Goal: Information Seeking & Learning: Find specific fact

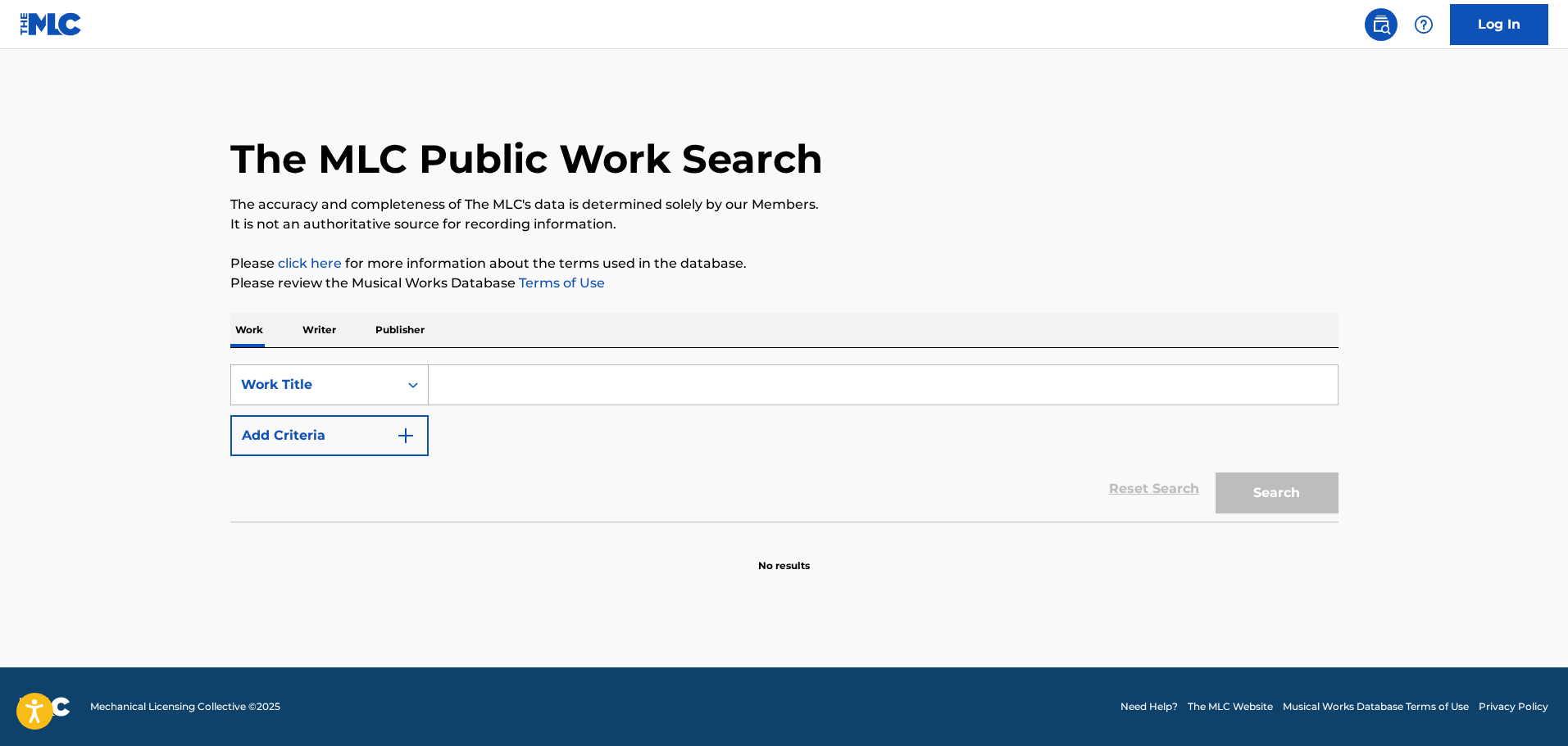
click at [365, 380] on div "Work Title" at bounding box center [315, 384] width 147 height 19
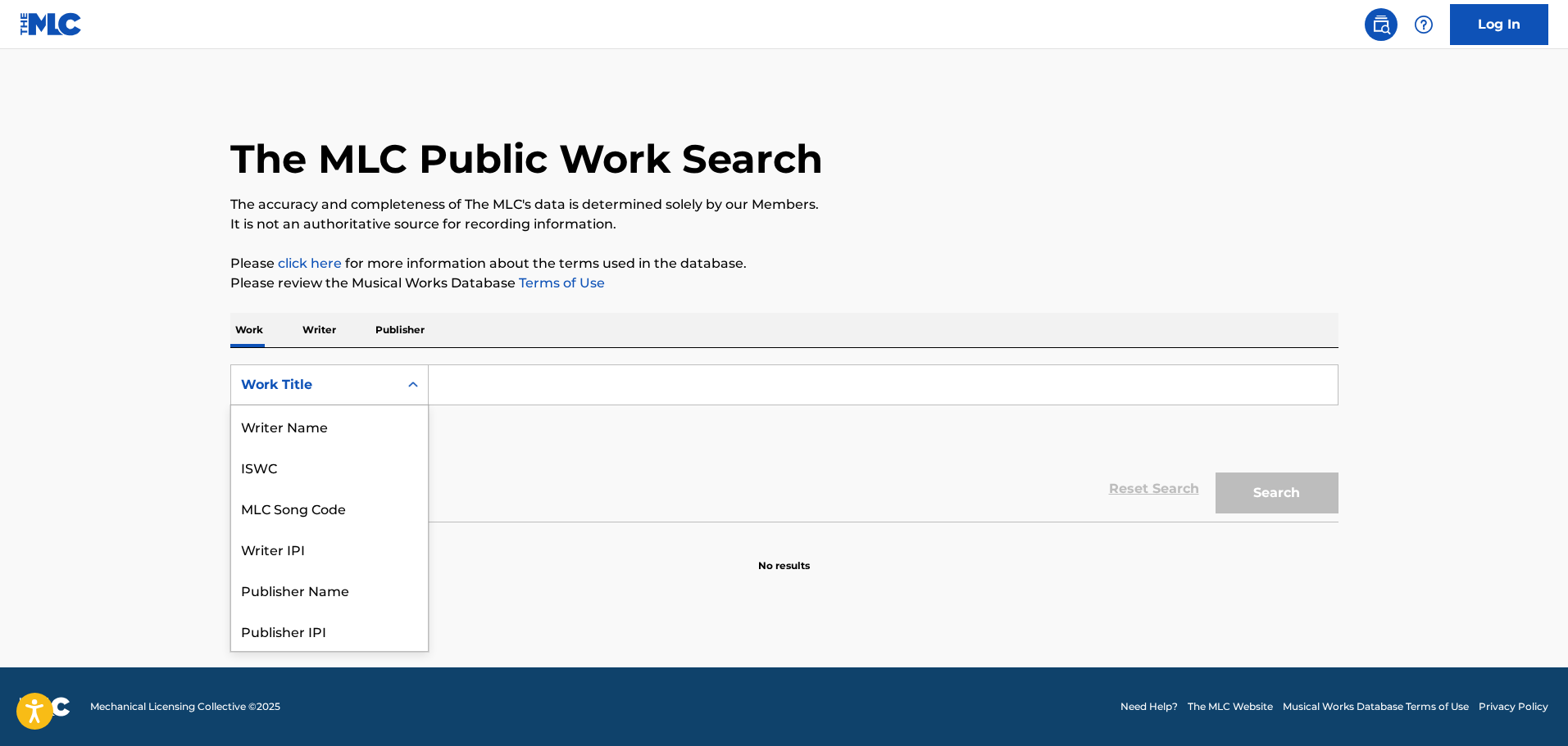
scroll to position [82, 0]
click at [324, 474] on div "Writer IPI" at bounding box center [329, 466] width 197 height 41
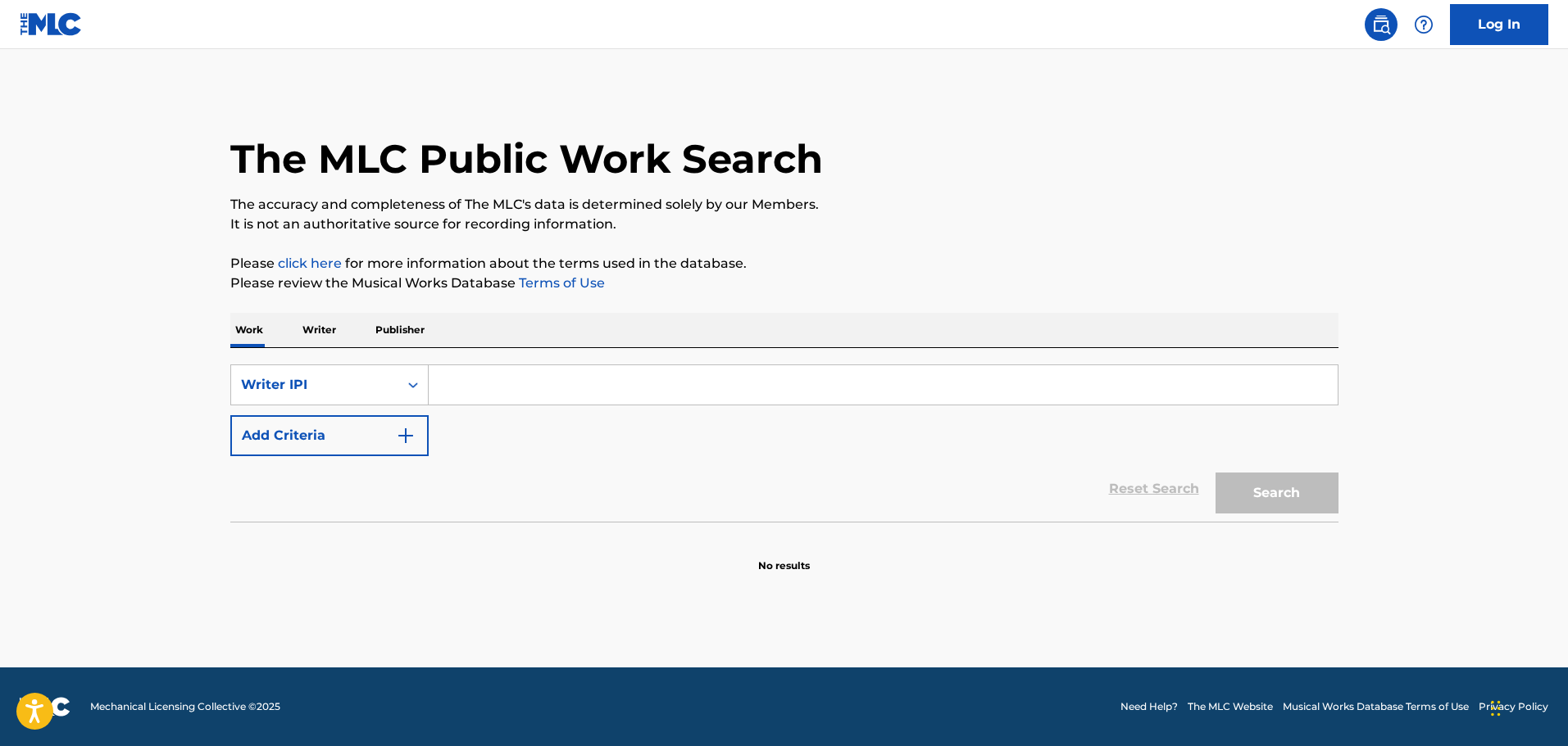
click at [468, 389] on input "Search Form" at bounding box center [883, 384] width 909 height 40
paste input "[PERSON_NAME]"
type input "[PERSON_NAME]"
click at [1276, 497] on button "Search" at bounding box center [1277, 493] width 123 height 41
drag, startPoint x: 529, startPoint y: 385, endPoint x: 360, endPoint y: 385, distance: 169.0
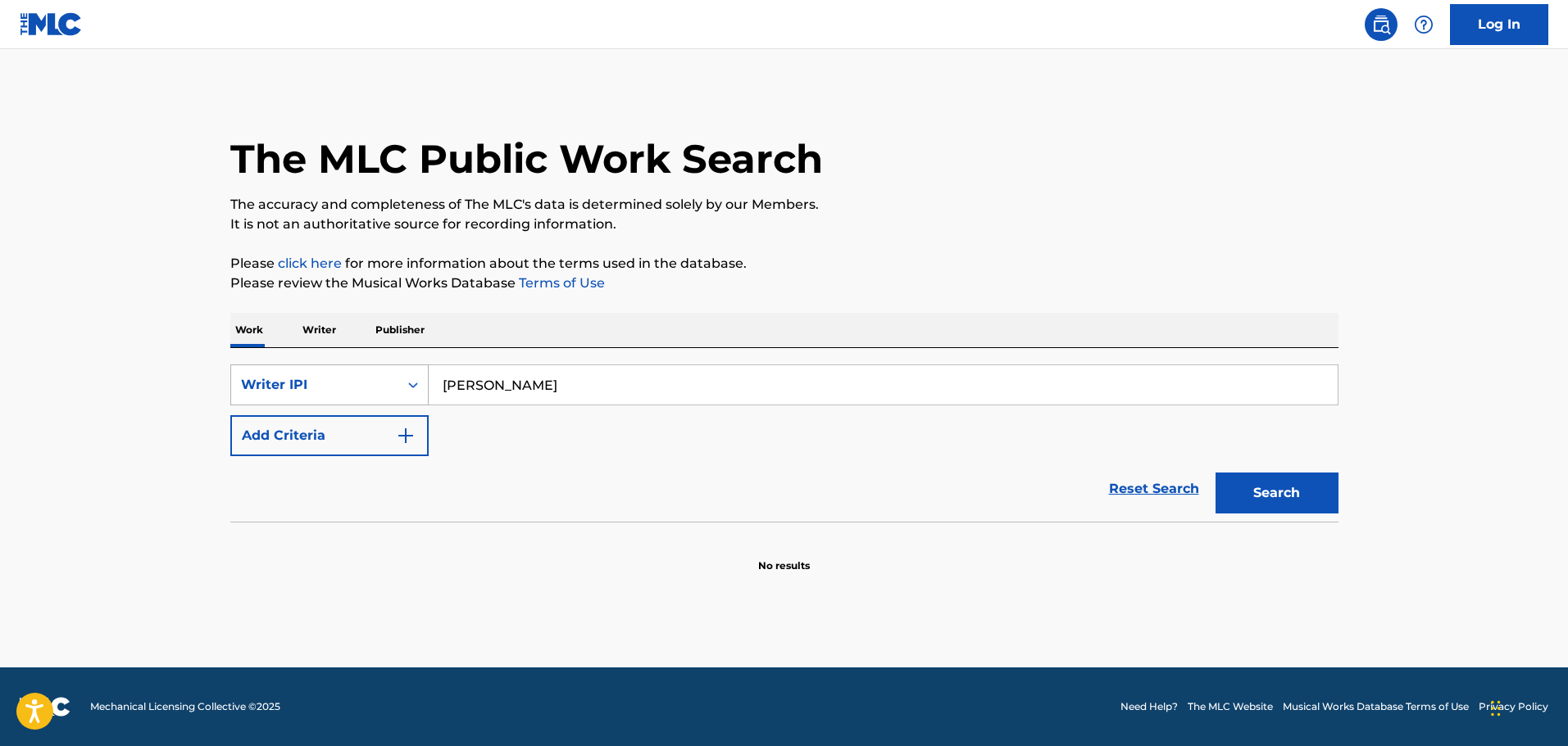
click at [360, 385] on div "SearchWithCriteria2f37a1b5-b8c2-4472-a99f-22c1df1d199a Writer IPI [PERSON_NAME]" at bounding box center [784, 384] width 1108 height 41
click at [395, 395] on div "Writer IPI" at bounding box center [315, 385] width 167 height 31
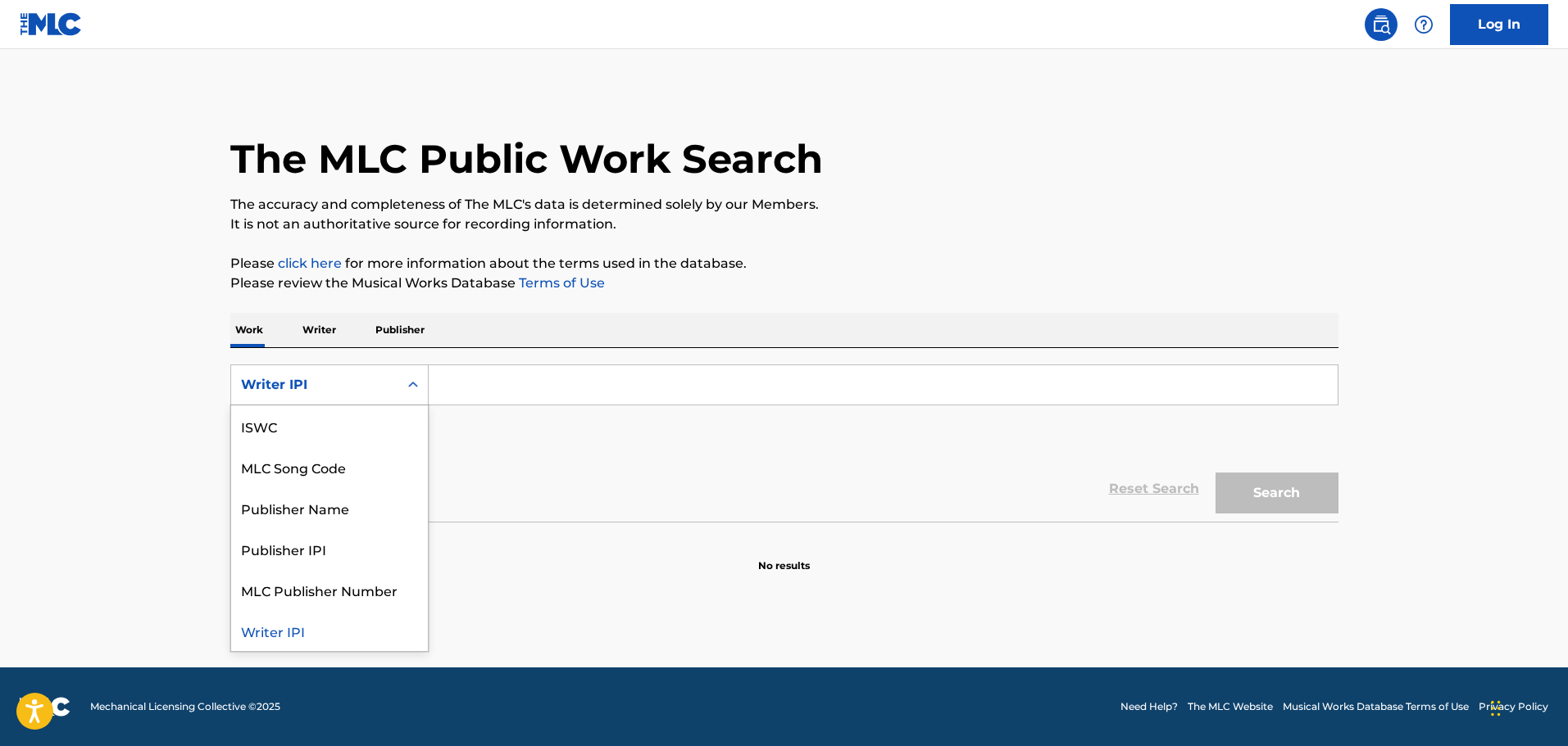
scroll to position [0, 0]
click at [313, 434] on div "Work Title" at bounding box center [329, 426] width 197 height 41
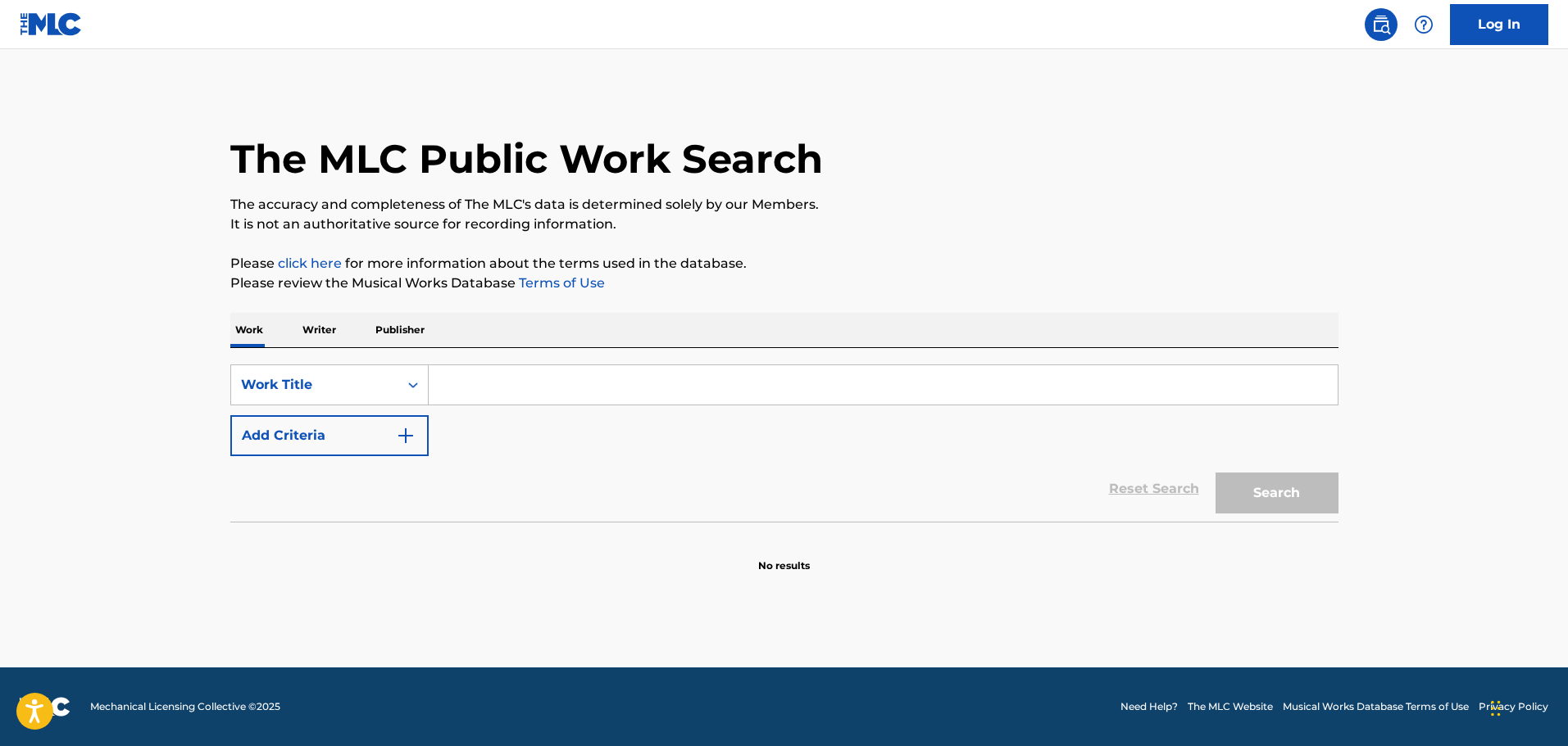
click at [499, 386] on input "Search Form" at bounding box center [883, 384] width 909 height 40
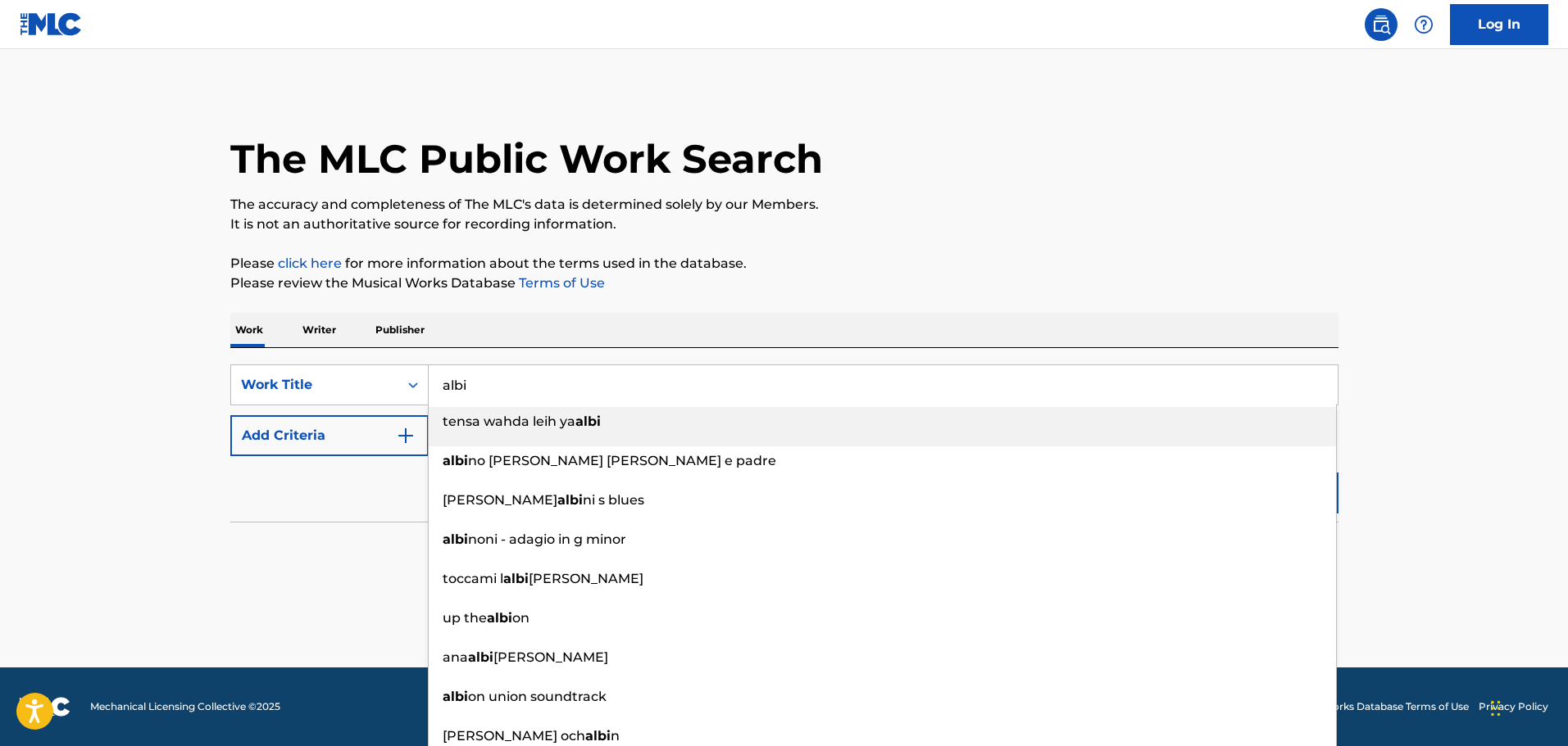
type input "albi"
click at [339, 429] on button "Add Criteria" at bounding box center [329, 436] width 199 height 41
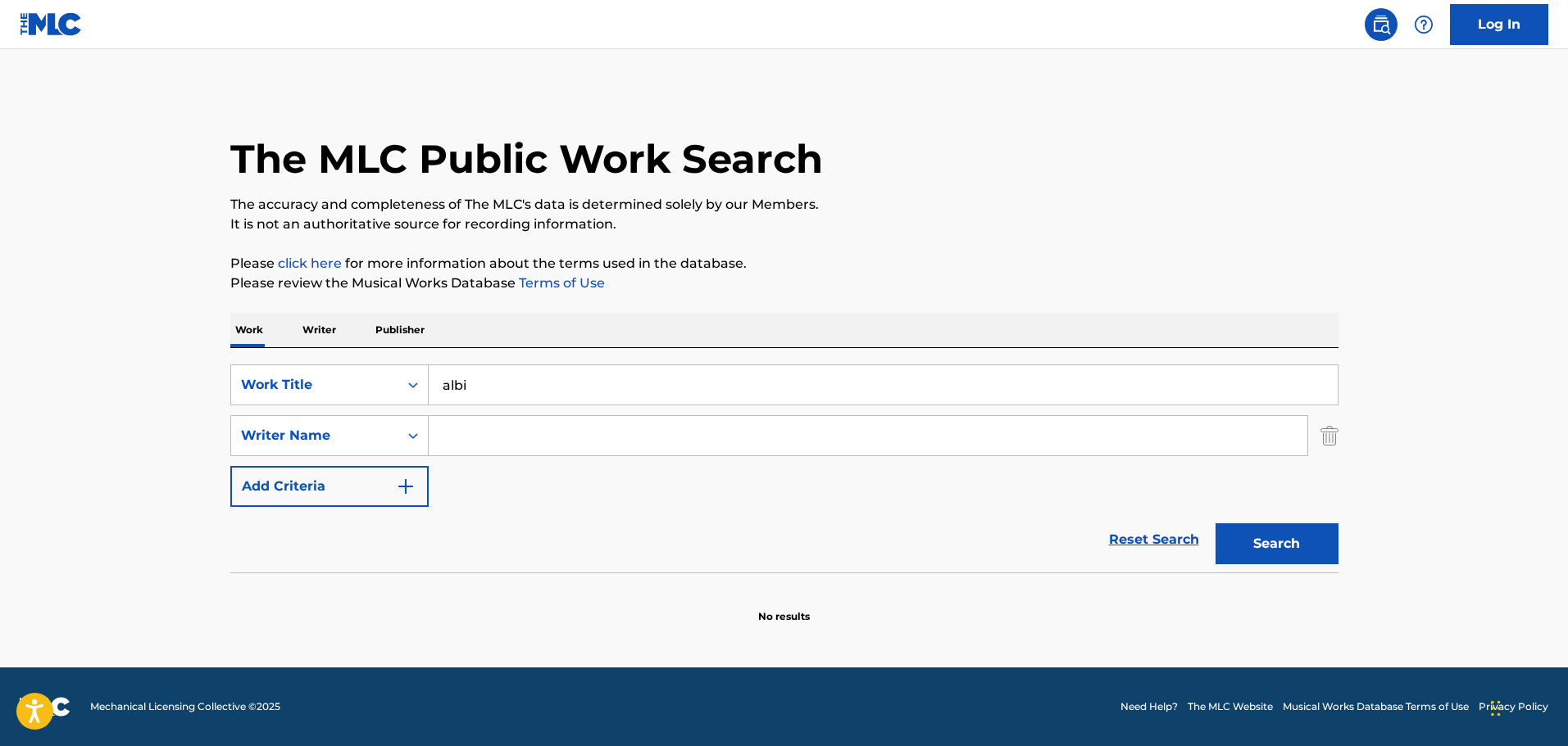
click at [502, 442] on input "Search Form" at bounding box center [868, 435] width 879 height 40
click at [1216, 523] on button "Search" at bounding box center [1277, 544] width 123 height 41
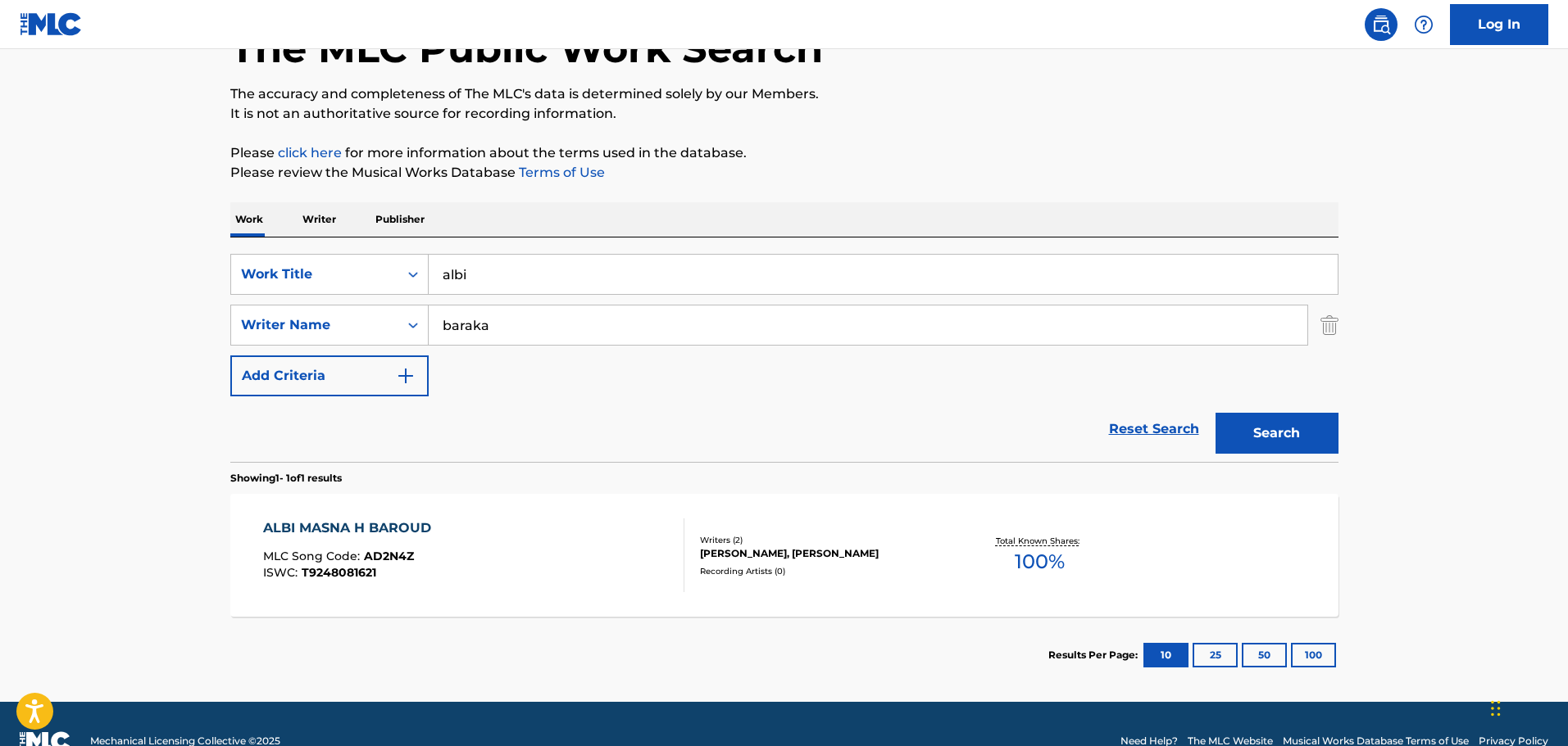
scroll to position [145, 0]
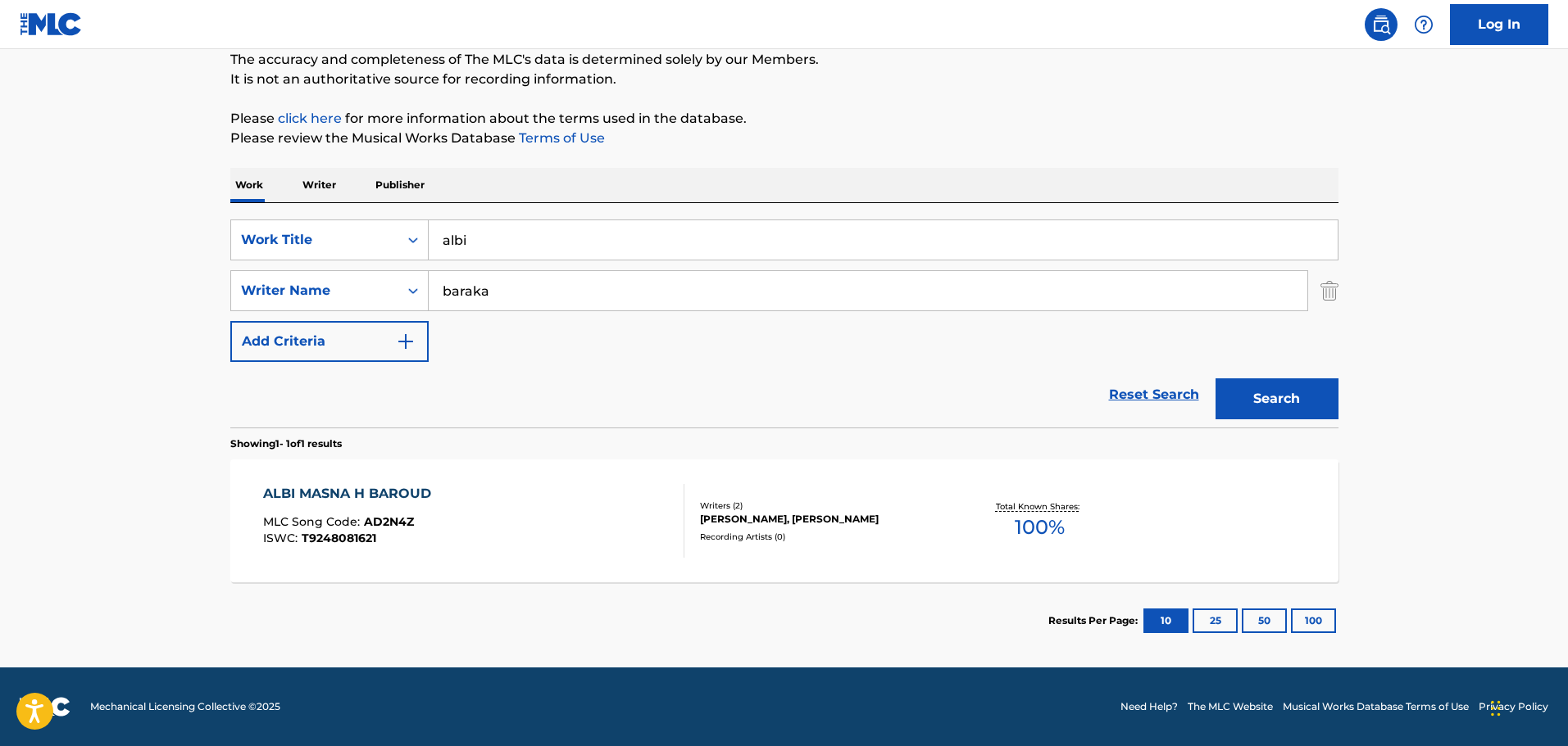
click at [438, 293] on input "baraka" at bounding box center [868, 291] width 879 height 40
type input "[DEMOGRAPHIC_DATA][PERSON_NAME]"
click at [1216, 378] on button "Search" at bounding box center [1277, 398] width 123 height 41
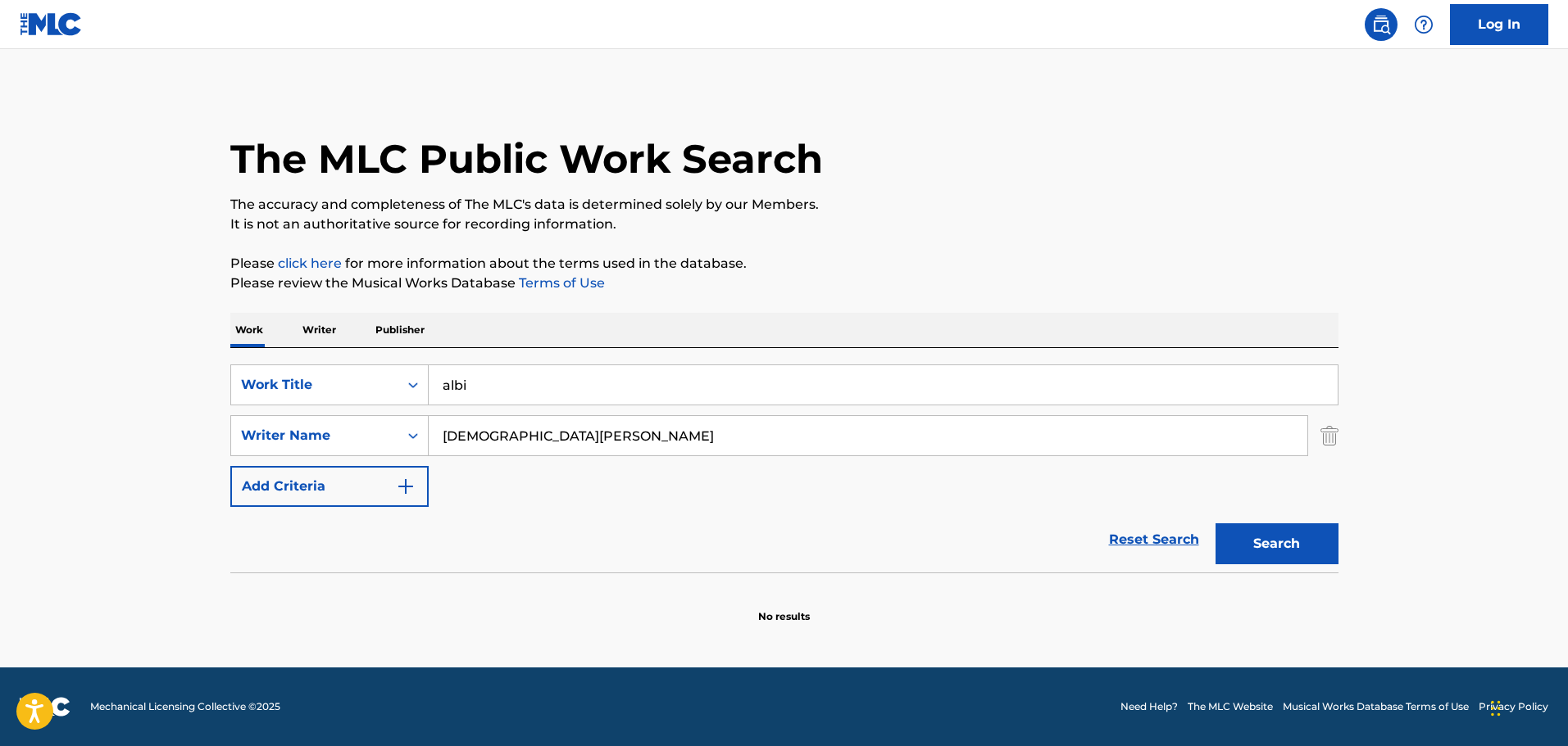
scroll to position [0, 0]
click at [487, 395] on input "albi" at bounding box center [883, 384] width 909 height 40
drag, startPoint x: 688, startPoint y: 381, endPoint x: 258, endPoint y: 395, distance: 430.2
click at [263, 395] on div "SearchWithCriteria55f62fb2-b9ca-4143-98f5-ab86274a9779 Work Title wtae news alb…" at bounding box center [784, 384] width 1108 height 41
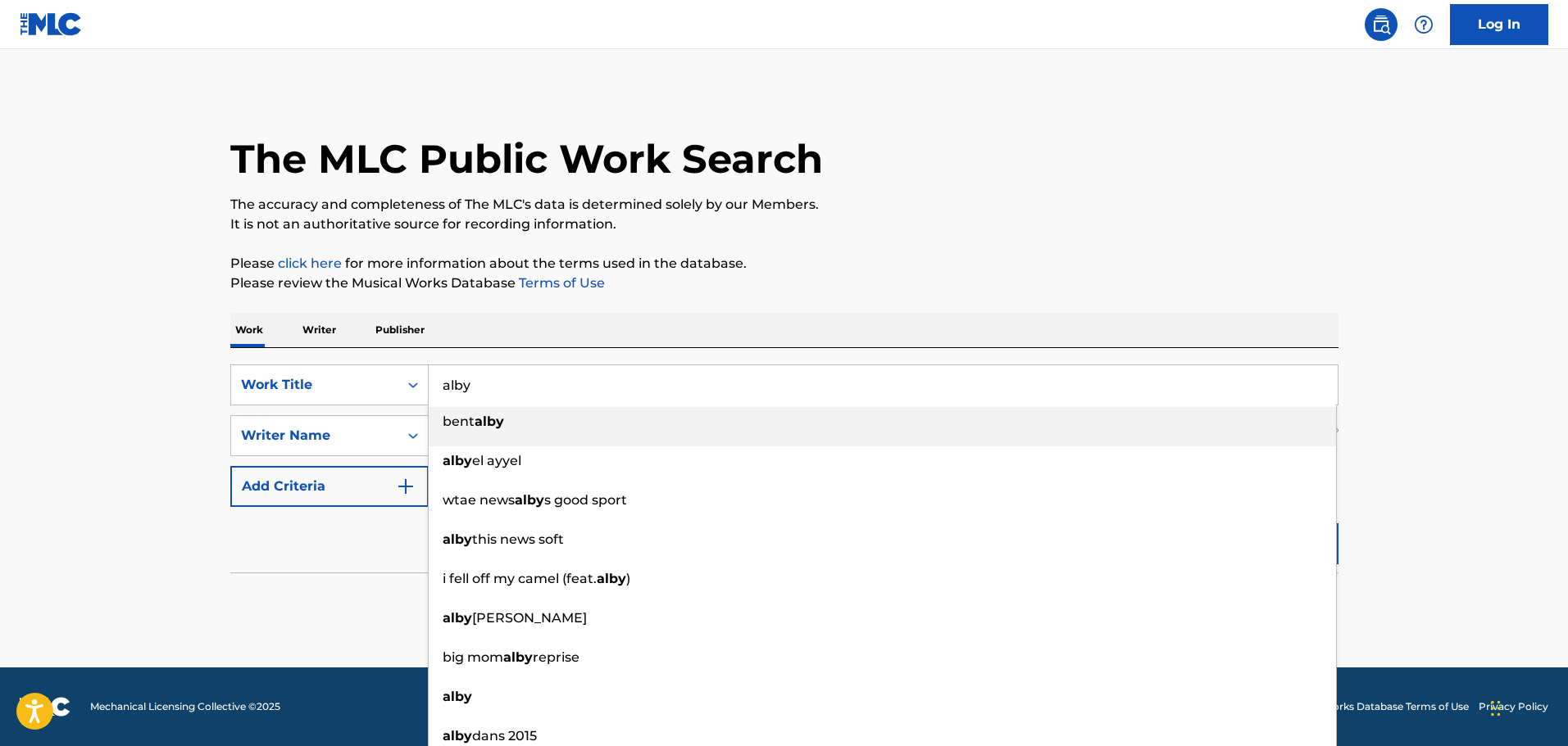
type input "alby"
click at [156, 352] on main "The MLC Public Work Search The accuracy and completeness of The MLC's data is d…" at bounding box center [784, 358] width 1568 height 618
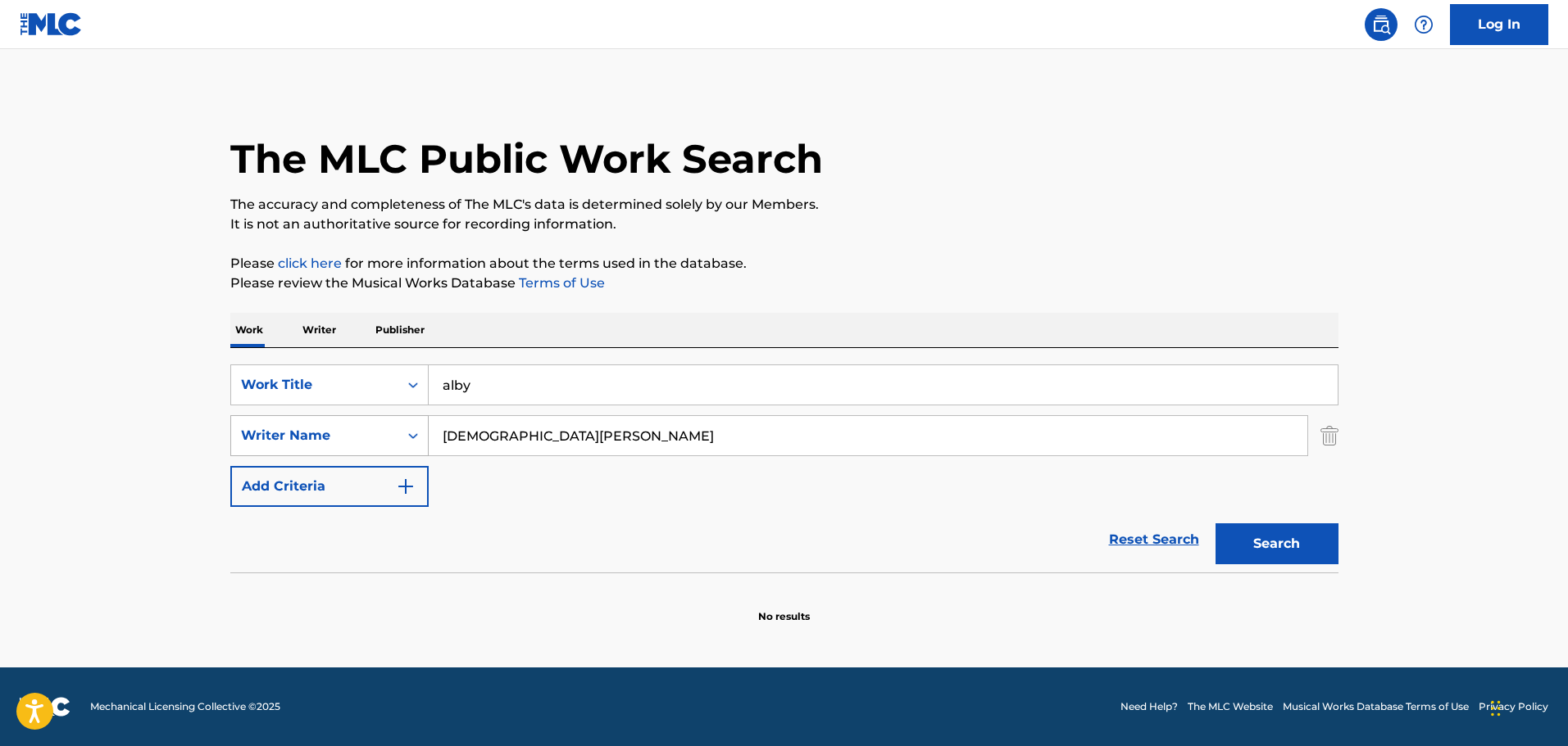
drag, startPoint x: 473, startPoint y: 438, endPoint x: 418, endPoint y: 430, distance: 55.6
click at [420, 430] on div "SearchWithCriteriaa81c6ca9-ed08-40cd-b537-d1cc094243dd Writer Name [PERSON_NAME]" at bounding box center [784, 436] width 1108 height 41
type input "baraka"
click at [1216, 523] on button "Search" at bounding box center [1277, 544] width 123 height 41
drag, startPoint x: 479, startPoint y: 383, endPoint x: 375, endPoint y: 372, distance: 104.6
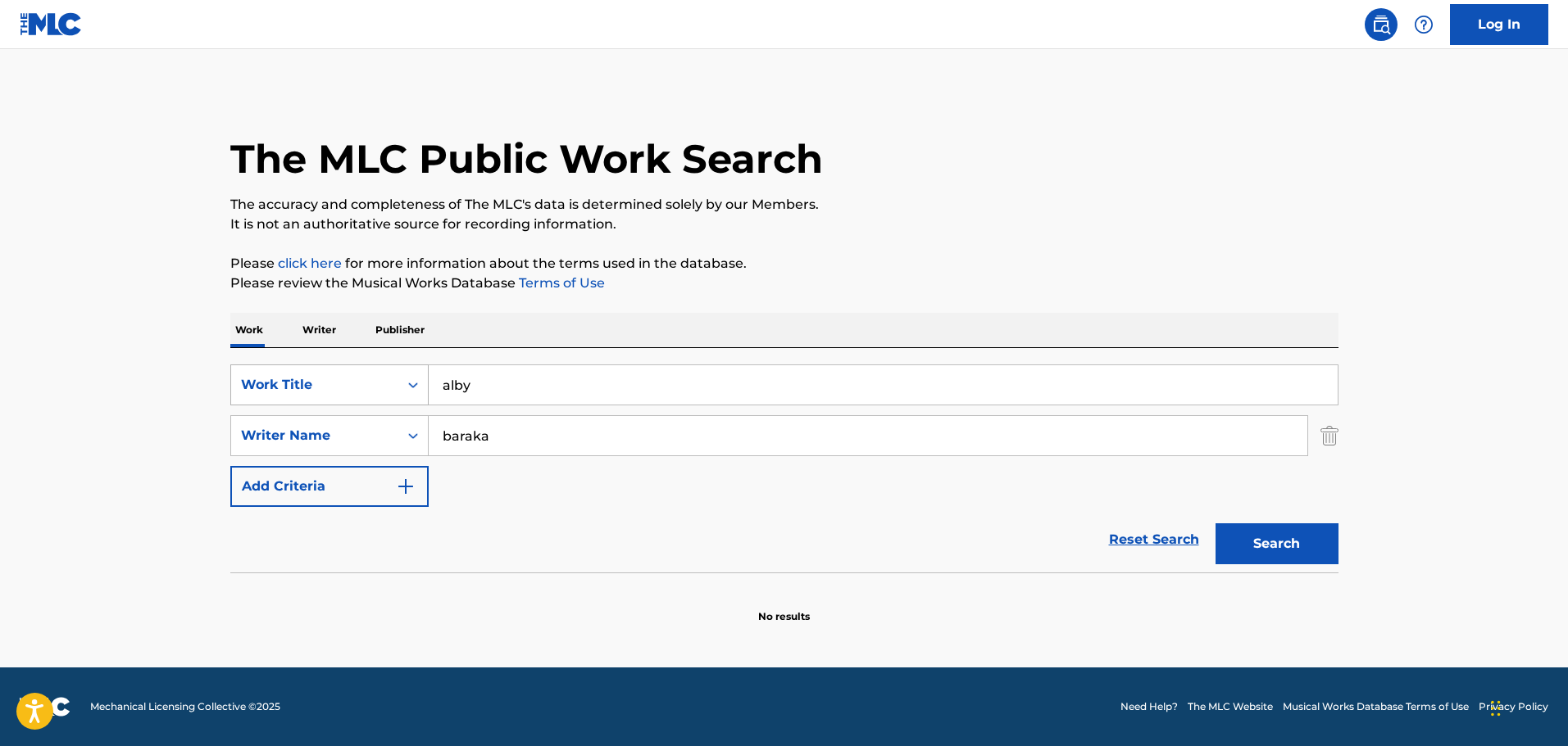
click at [375, 372] on div "SearchWithCriteria55f62fb2-b9ca-4143-98f5-ab86274a9779 Work Title alby" at bounding box center [784, 384] width 1108 height 41
click at [444, 436] on input "baraka" at bounding box center [868, 435] width 879 height 40
type input "[PERSON_NAME]"
drag, startPoint x: 537, startPoint y: 437, endPoint x: 423, endPoint y: 438, distance: 114.0
click at [423, 438] on div "SearchWithCriteriaa81c6ca9-ed08-40cd-b537-d1cc094243dd Writer Name [PERSON_NAME]" at bounding box center [784, 436] width 1108 height 41
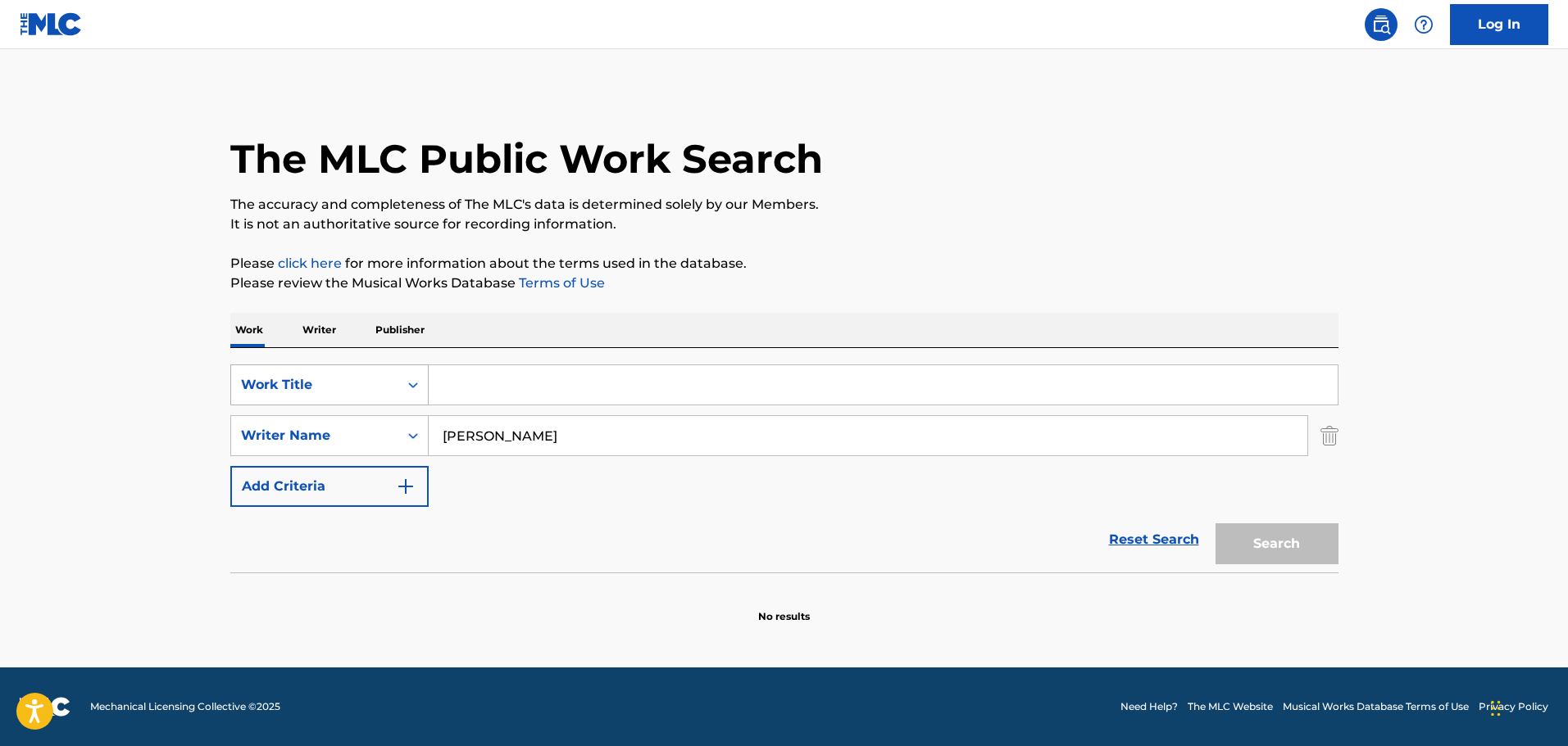
click at [303, 393] on div "Work Title" at bounding box center [315, 384] width 147 height 19
click at [162, 373] on main "The MLC Public Work Search The accuracy and completeness of The MLC's data is d…" at bounding box center [784, 358] width 1568 height 618
click at [547, 443] on input "[PERSON_NAME]" at bounding box center [868, 435] width 879 height 40
drag, startPoint x: 532, startPoint y: 439, endPoint x: 381, endPoint y: 427, distance: 151.5
click at [393, 428] on div "SearchWithCriteriaa81c6ca9-ed08-40cd-b537-d1cc094243dd Writer Name [PERSON_NAME]" at bounding box center [784, 436] width 1108 height 41
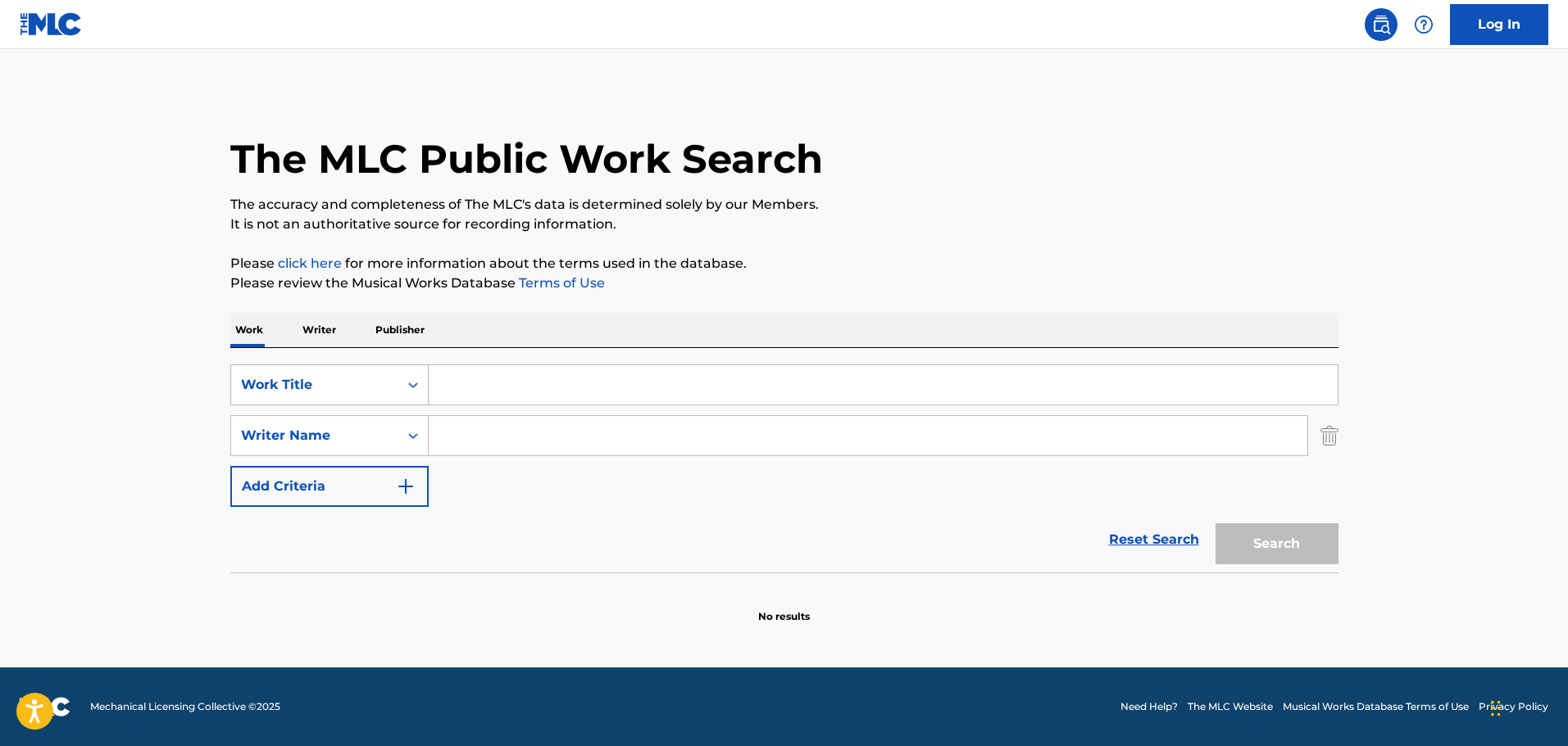
click at [399, 375] on div "Search Form" at bounding box center [413, 385] width 29 height 29
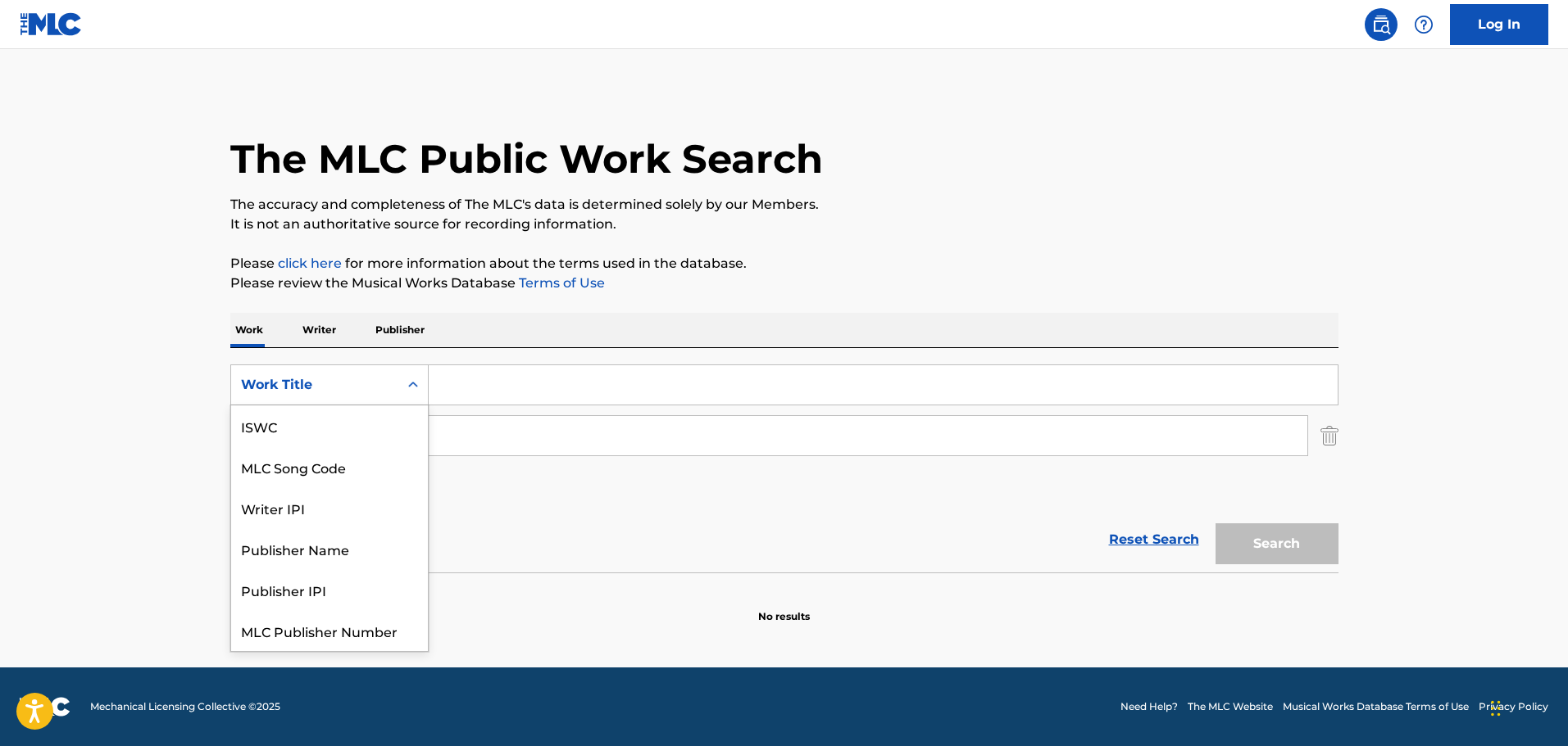
scroll to position [41, 0]
click at [541, 499] on div "SearchWithCriteria55f62fb2-b9ca-4143-98f5-ab86274a9779 7 results available. Use…" at bounding box center [784, 435] width 1108 height 143
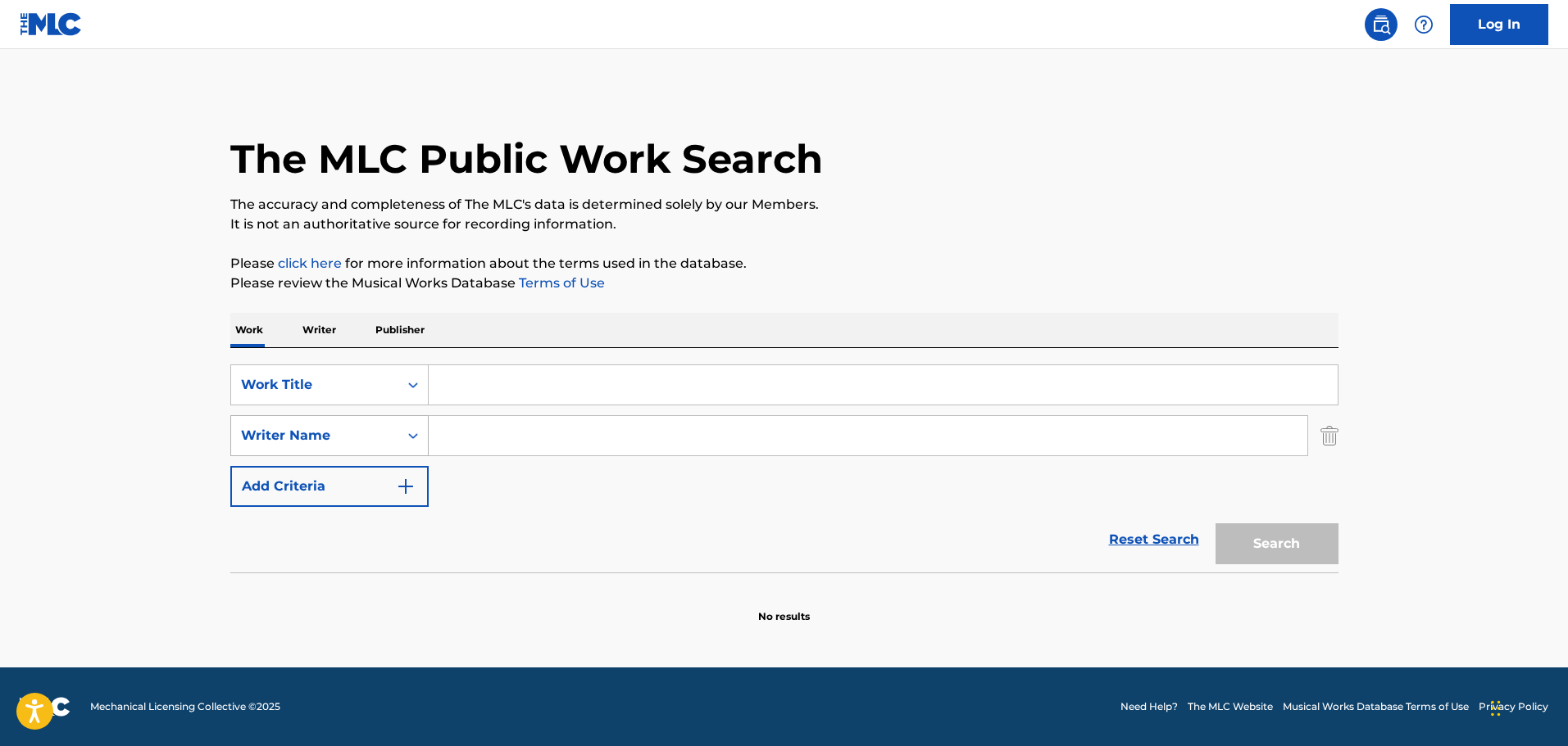
click at [412, 445] on div "Search Form" at bounding box center [413, 436] width 29 height 29
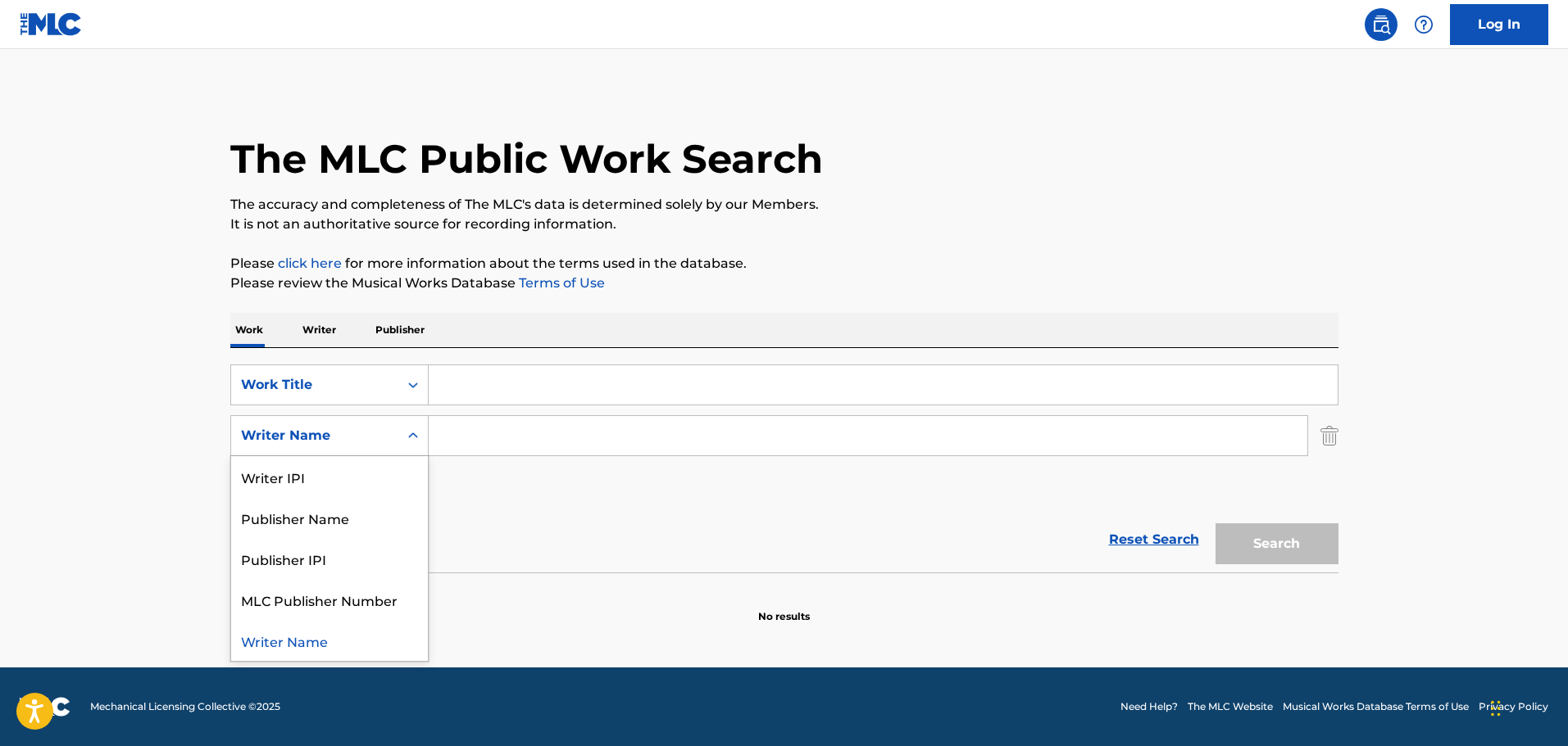
click at [514, 492] on div "SearchWithCriteria55f62fb2-b9ca-4143-98f5-ab86274a9779 Work Title SearchWithCri…" at bounding box center [784, 435] width 1108 height 143
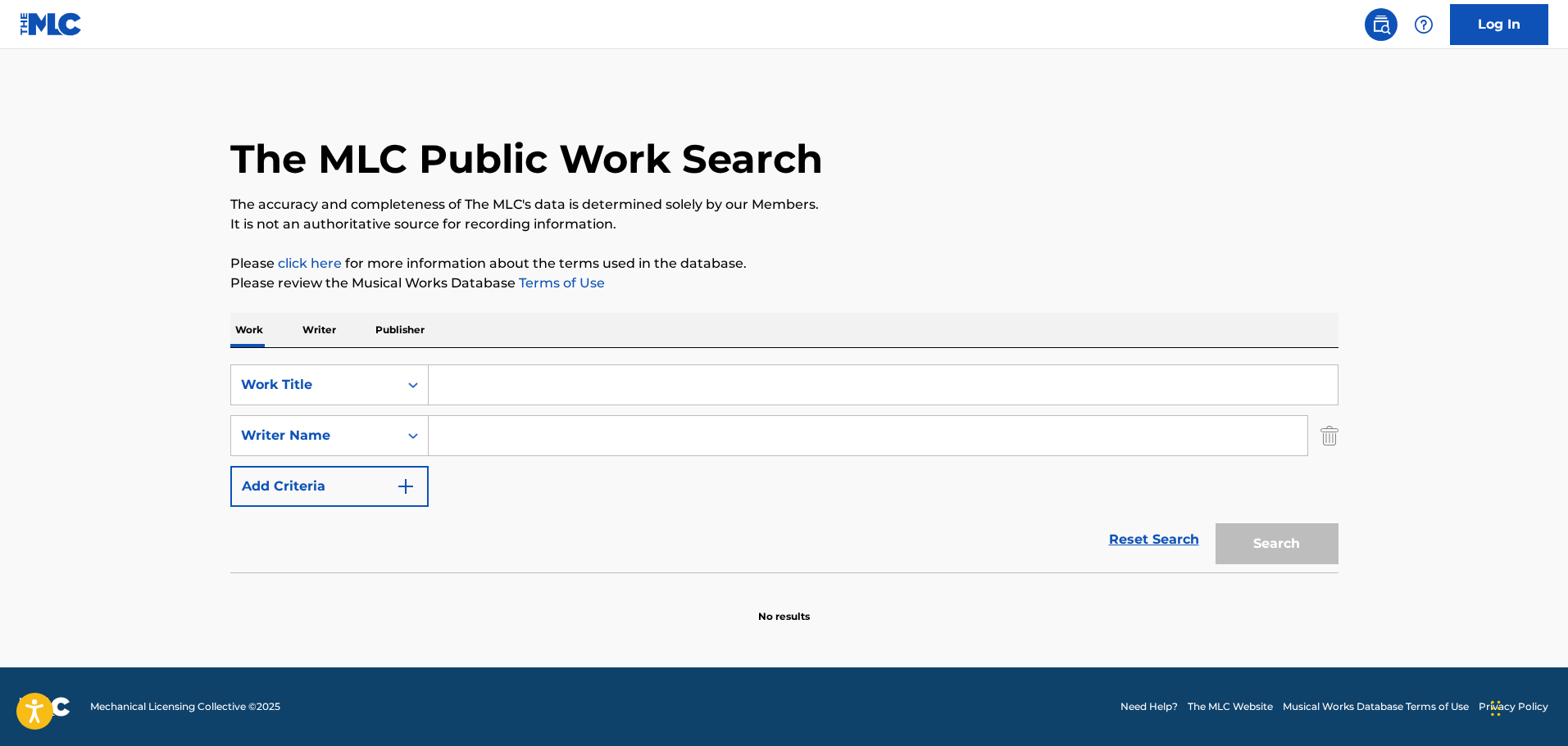
click at [521, 381] on input "Search Form" at bounding box center [883, 384] width 909 height 40
paste input "[PERSON_NAME]"
click at [1279, 543] on button "Search" at bounding box center [1277, 544] width 123 height 41
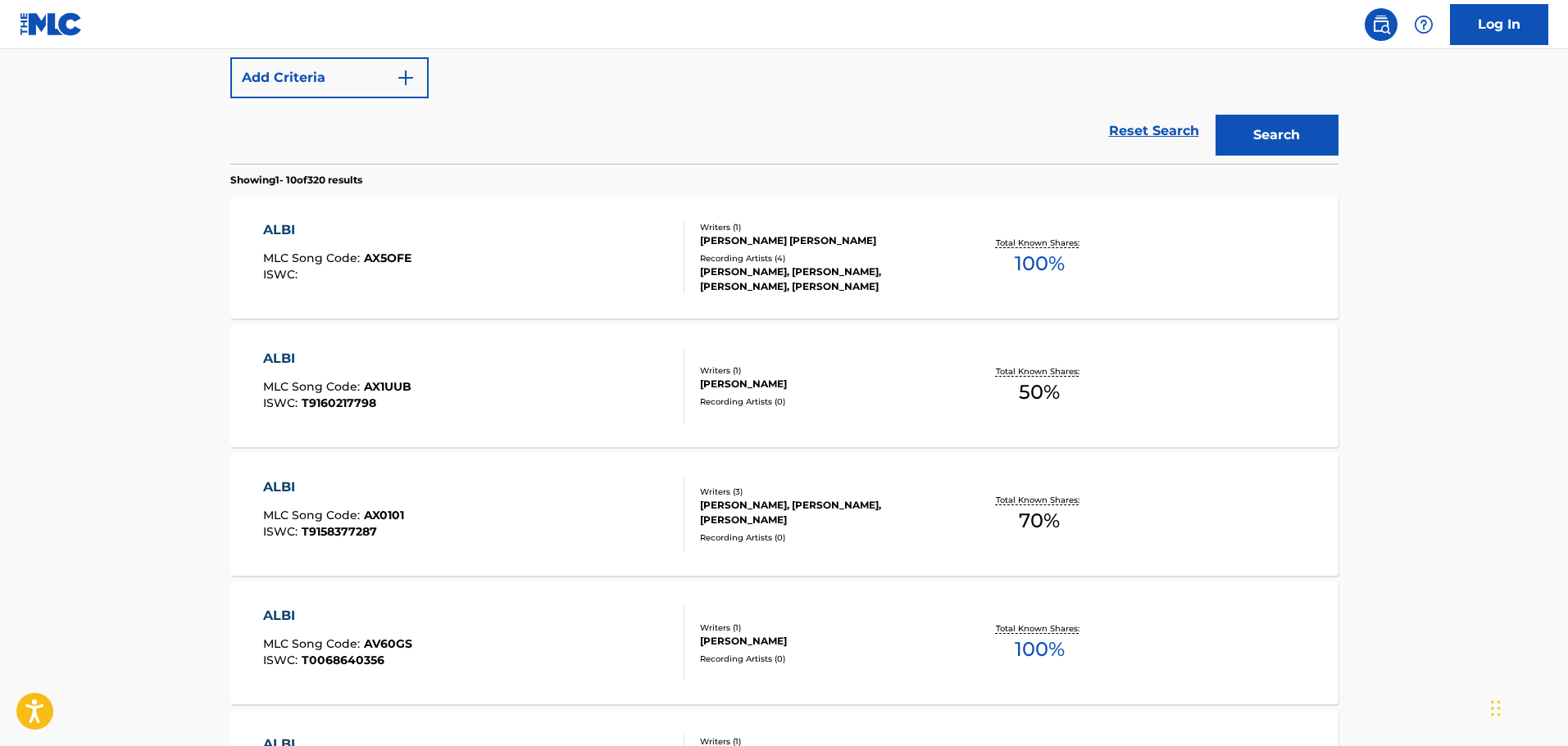
scroll to position [0, 0]
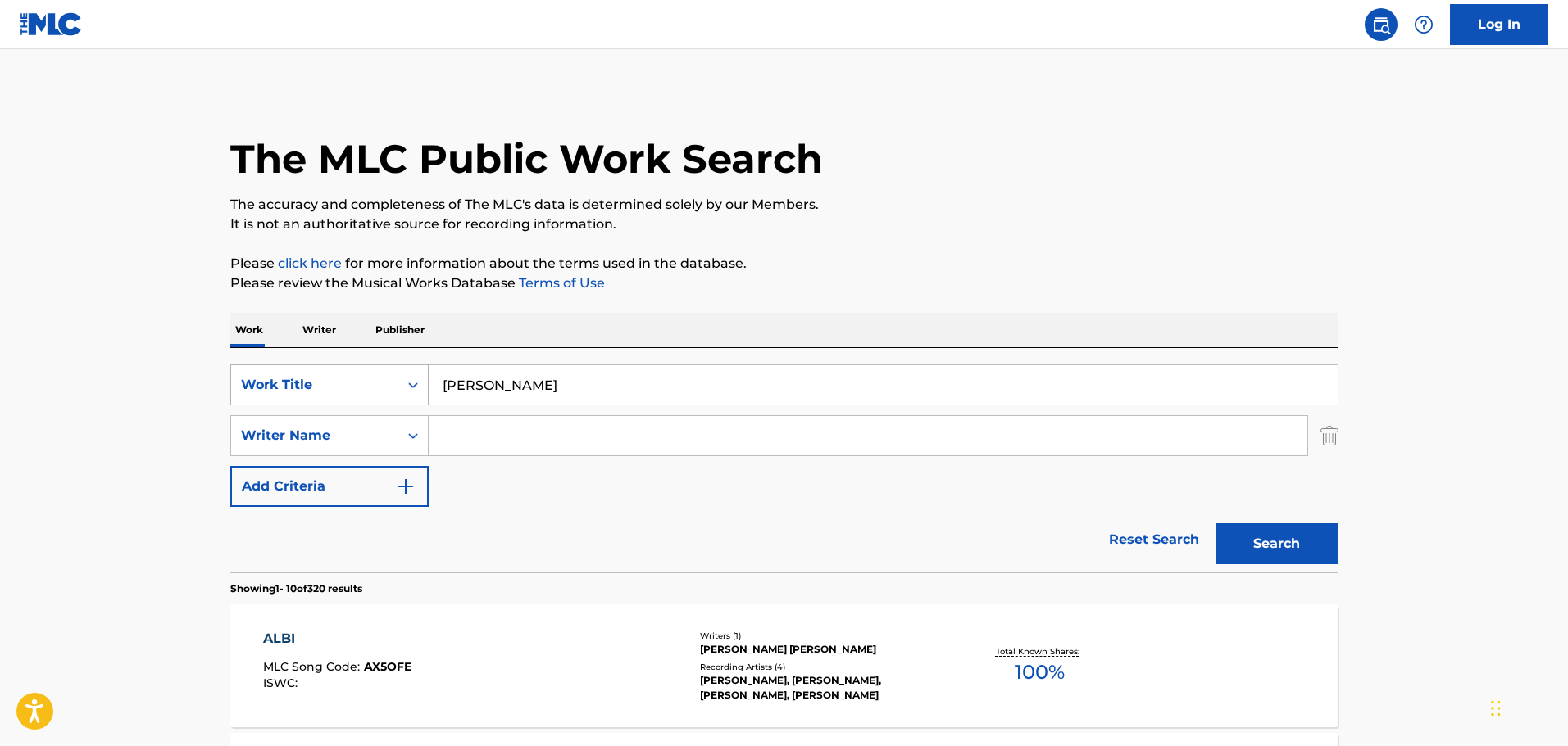
drag, startPoint x: 472, startPoint y: 385, endPoint x: 408, endPoint y: 387, distance: 64.0
click at [408, 387] on div "SearchWithCriteria55f62fb2-b9ca-4143-98f5-ab86274a9779 Work Title [PERSON_NAME]" at bounding box center [784, 384] width 1108 height 41
type input "Eshi’ha"
click at [1216, 523] on button "Search" at bounding box center [1277, 544] width 123 height 41
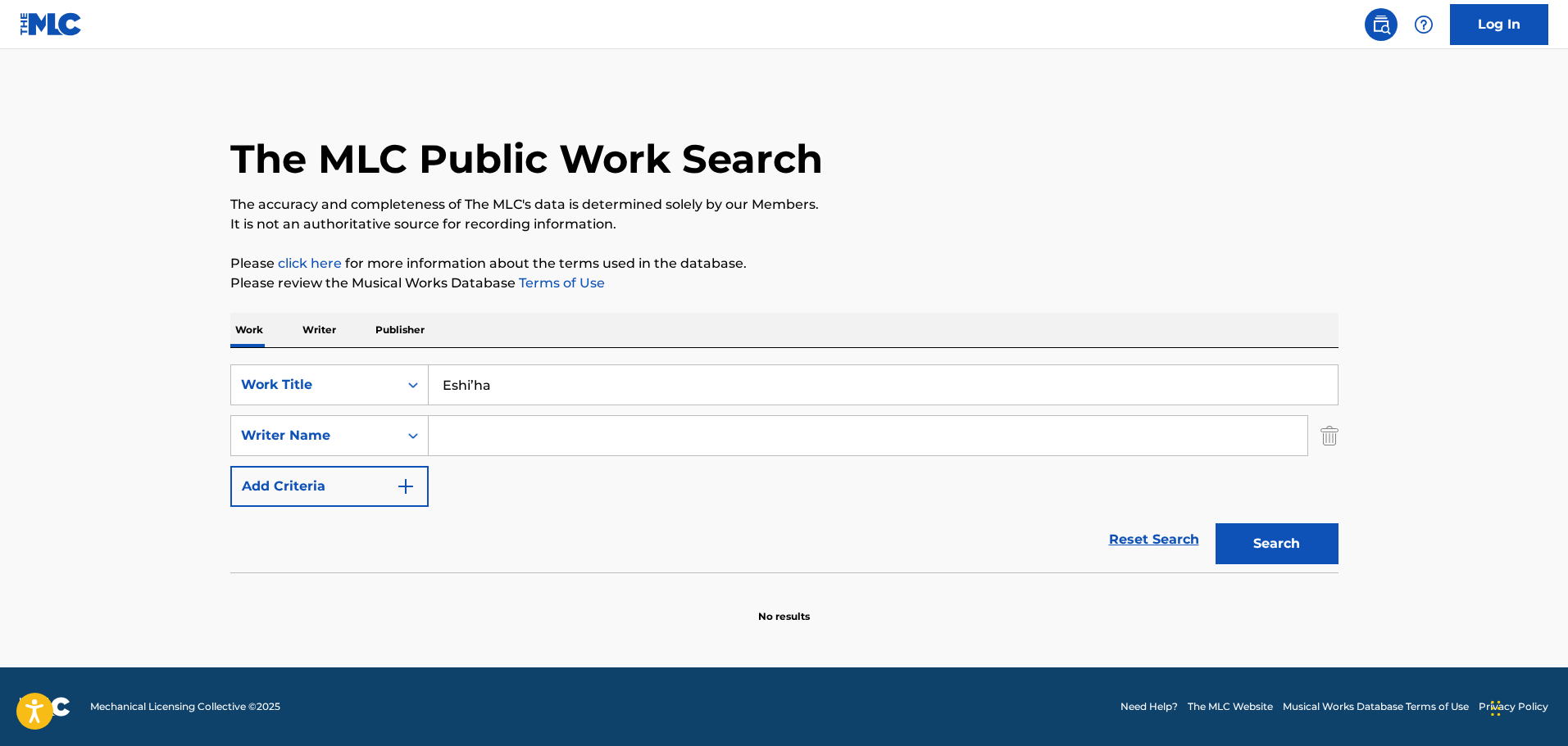
click at [531, 430] on input "Search Form" at bounding box center [868, 435] width 879 height 40
click at [69, 363] on main "The MLC Public Work Search The accuracy and completeness of The MLC's data is d…" at bounding box center [784, 358] width 1568 height 618
click at [491, 431] on input "Search Form" at bounding box center [868, 435] width 879 height 40
paste input "Alama"
type input "Alama"
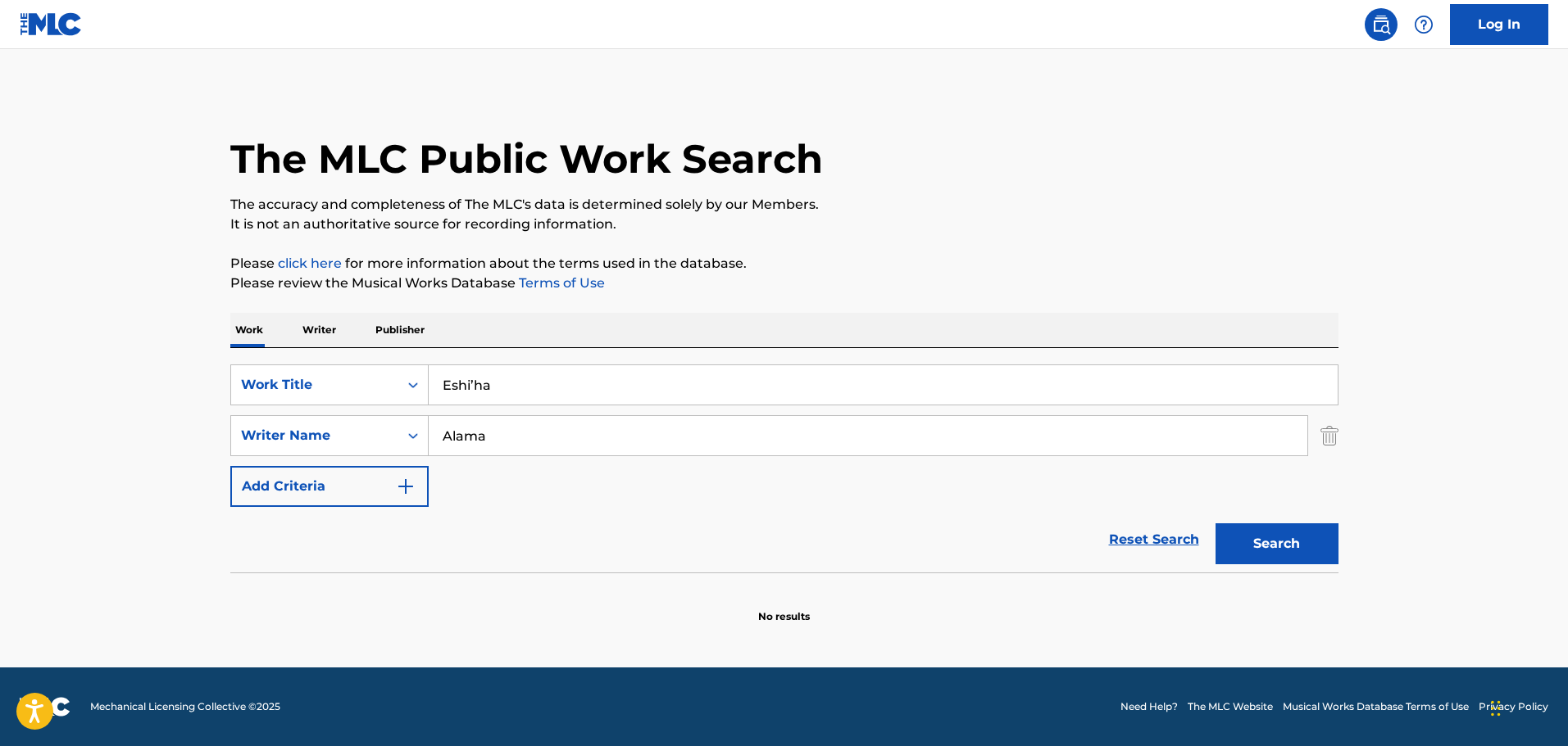
click at [1303, 545] on button "Search" at bounding box center [1277, 544] width 123 height 41
drag, startPoint x: 519, startPoint y: 389, endPoint x: 370, endPoint y: 378, distance: 149.4
click at [370, 378] on div "SearchWithCriteria55f62fb2-b9ca-4143-98f5-ab86274a9779 Work Title Eshi’ha" at bounding box center [784, 384] width 1108 height 41
click at [436, 438] on input "Alama" at bounding box center [868, 435] width 879 height 40
paste input "Ragheb"
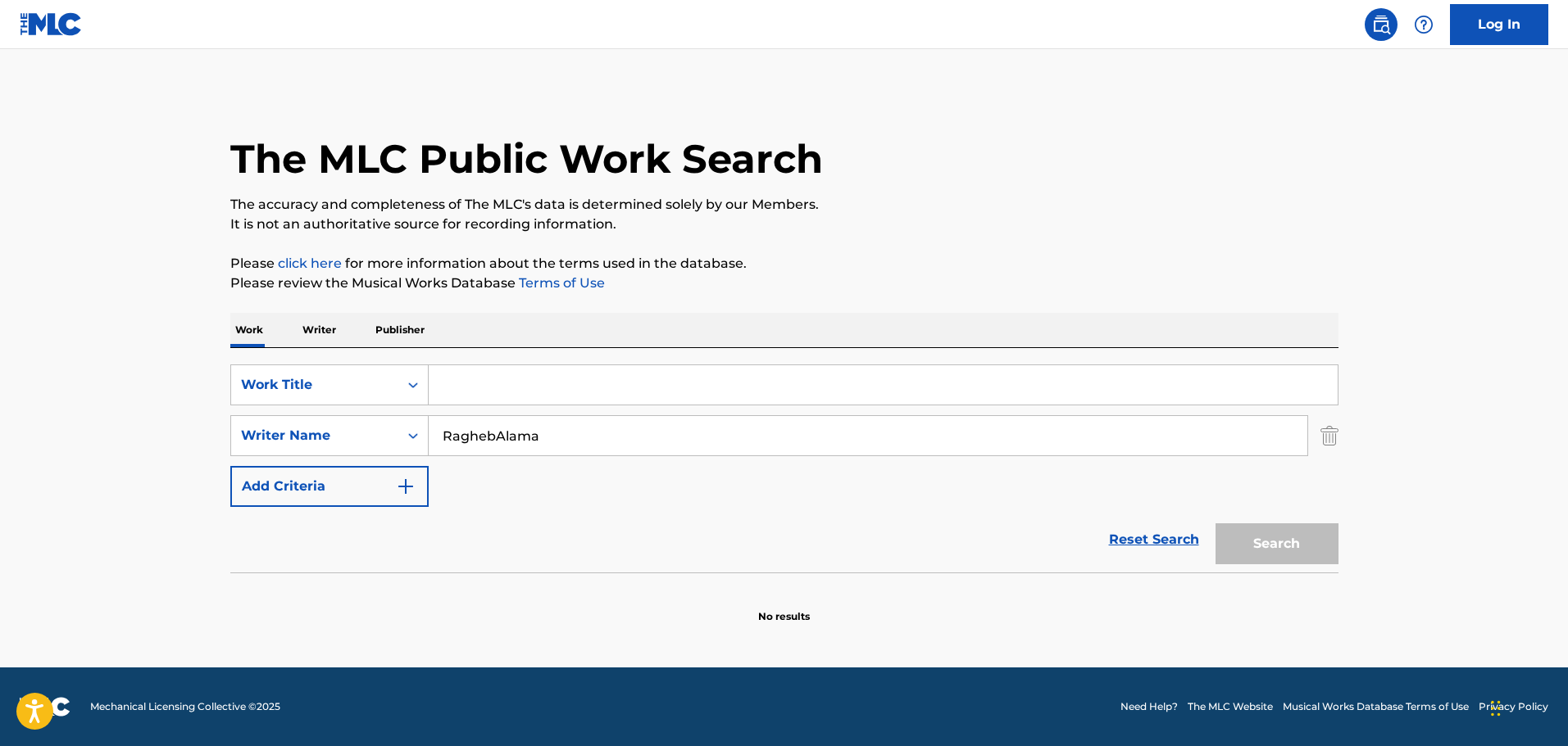
type input "[PERSON_NAME]"
click at [655, 447] on input "[PERSON_NAME]" at bounding box center [868, 435] width 879 height 40
drag, startPoint x: 503, startPoint y: 438, endPoint x: 434, endPoint y: 438, distance: 69.0
click at [434, 438] on input "[PERSON_NAME]" at bounding box center [868, 435] width 879 height 40
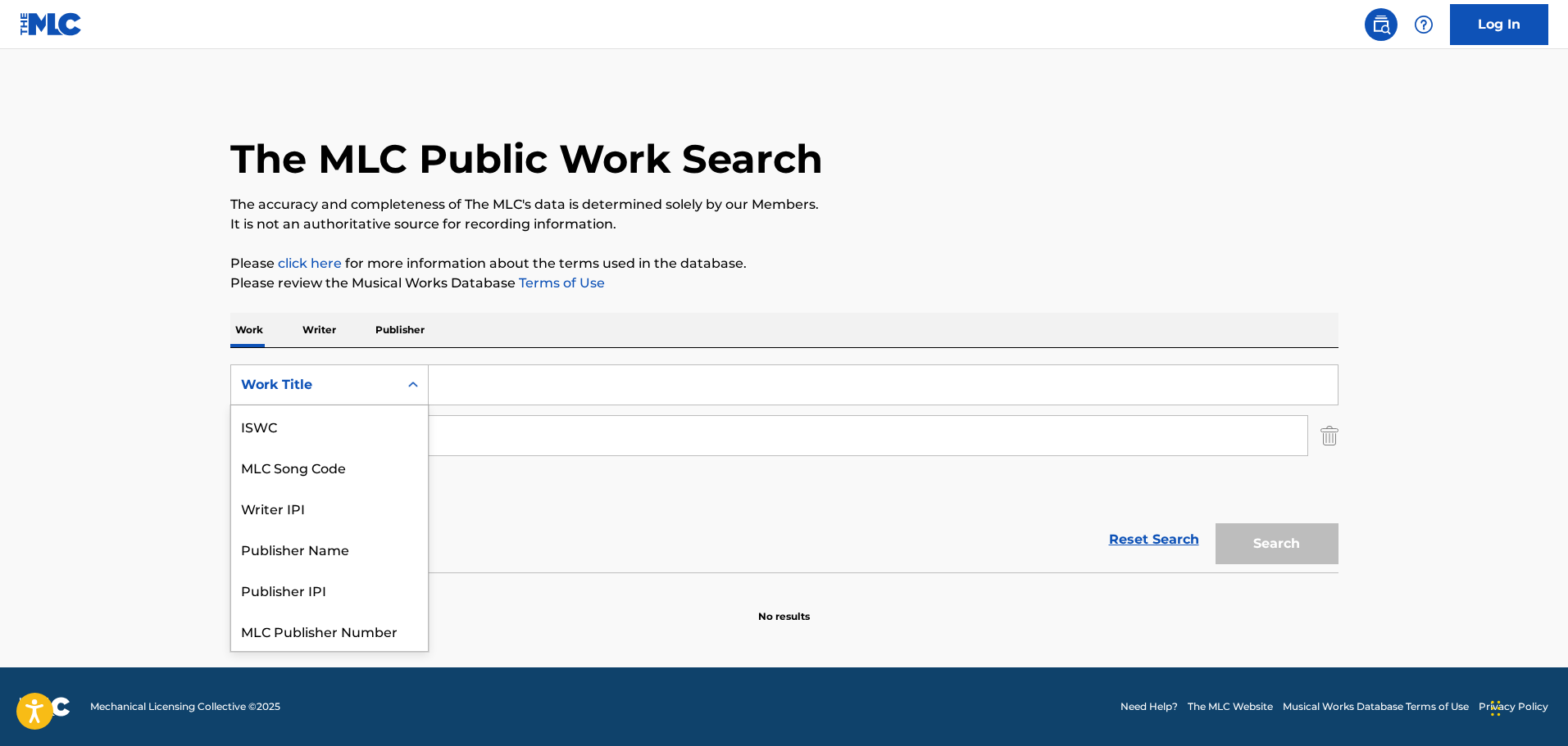
click at [383, 393] on div "Work Title" at bounding box center [315, 384] width 147 height 19
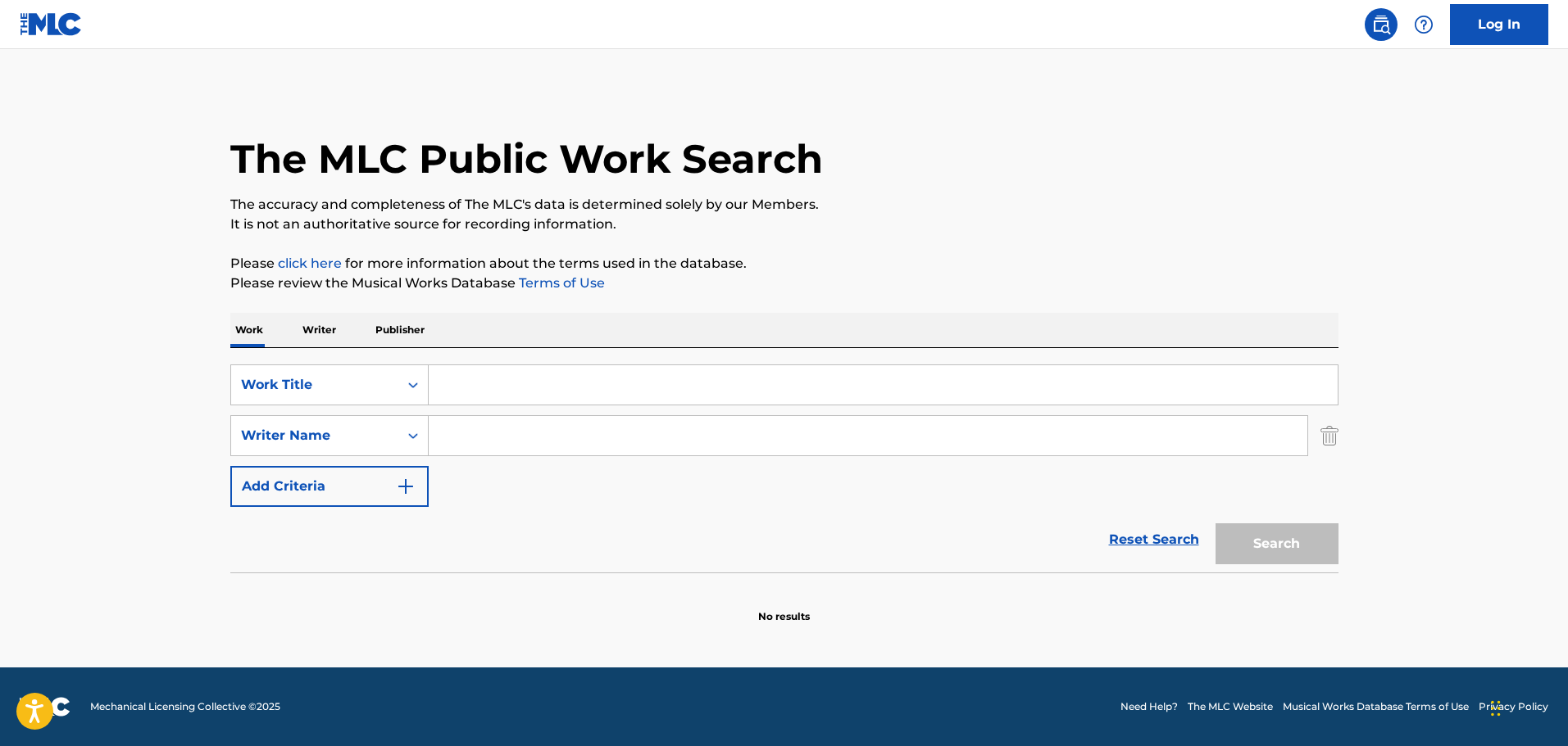
click at [511, 430] on input "Search Form" at bounding box center [868, 435] width 879 height 40
paste input "[PERSON_NAME]"
type input "[PERSON_NAME]"
click at [1312, 547] on div "Search" at bounding box center [1273, 539] width 131 height 65
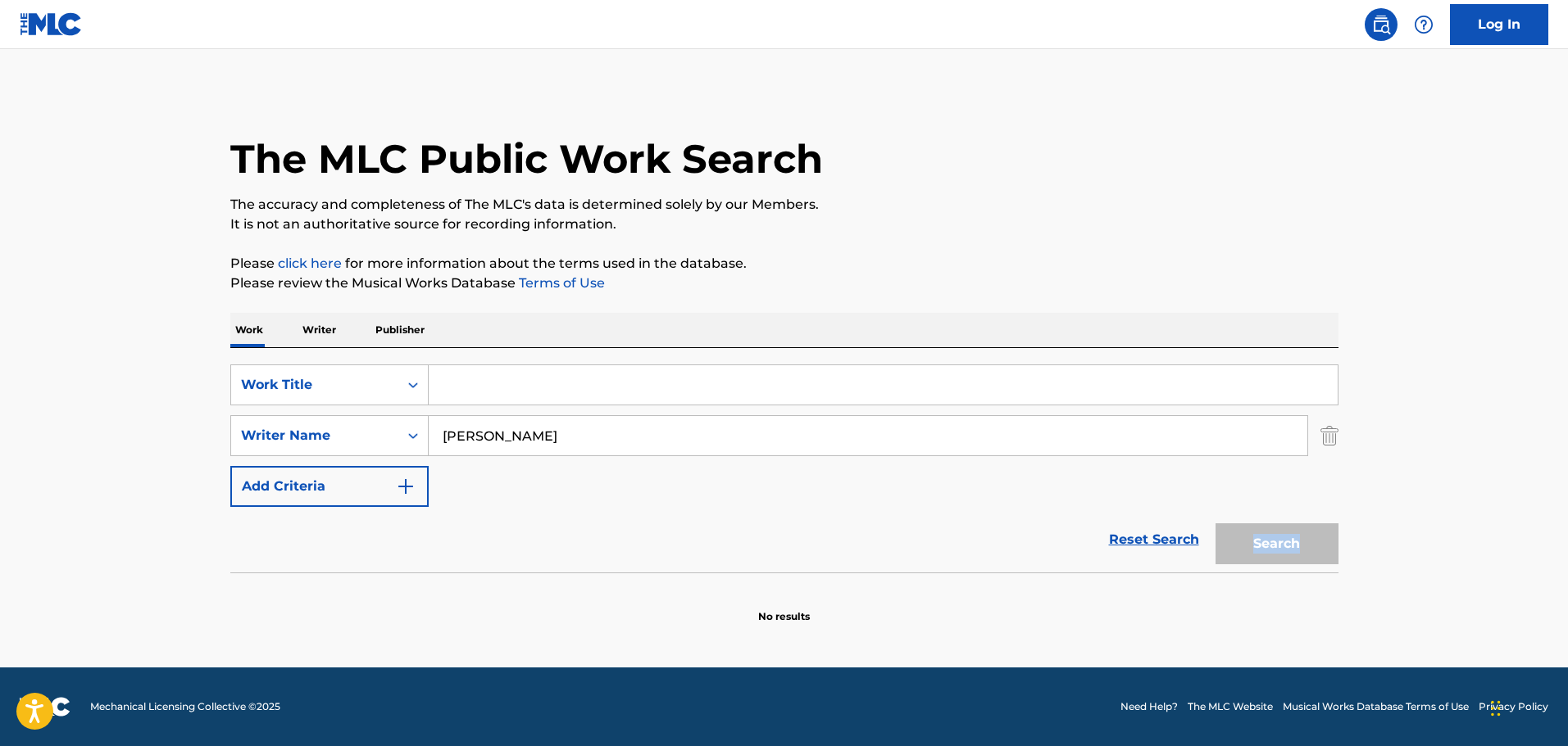
click at [1312, 547] on div "Search" at bounding box center [1273, 539] width 131 height 65
click at [803, 522] on div "Reset Search Search" at bounding box center [784, 539] width 1108 height 65
click at [1170, 542] on link "Reset Search" at bounding box center [1154, 539] width 107 height 36
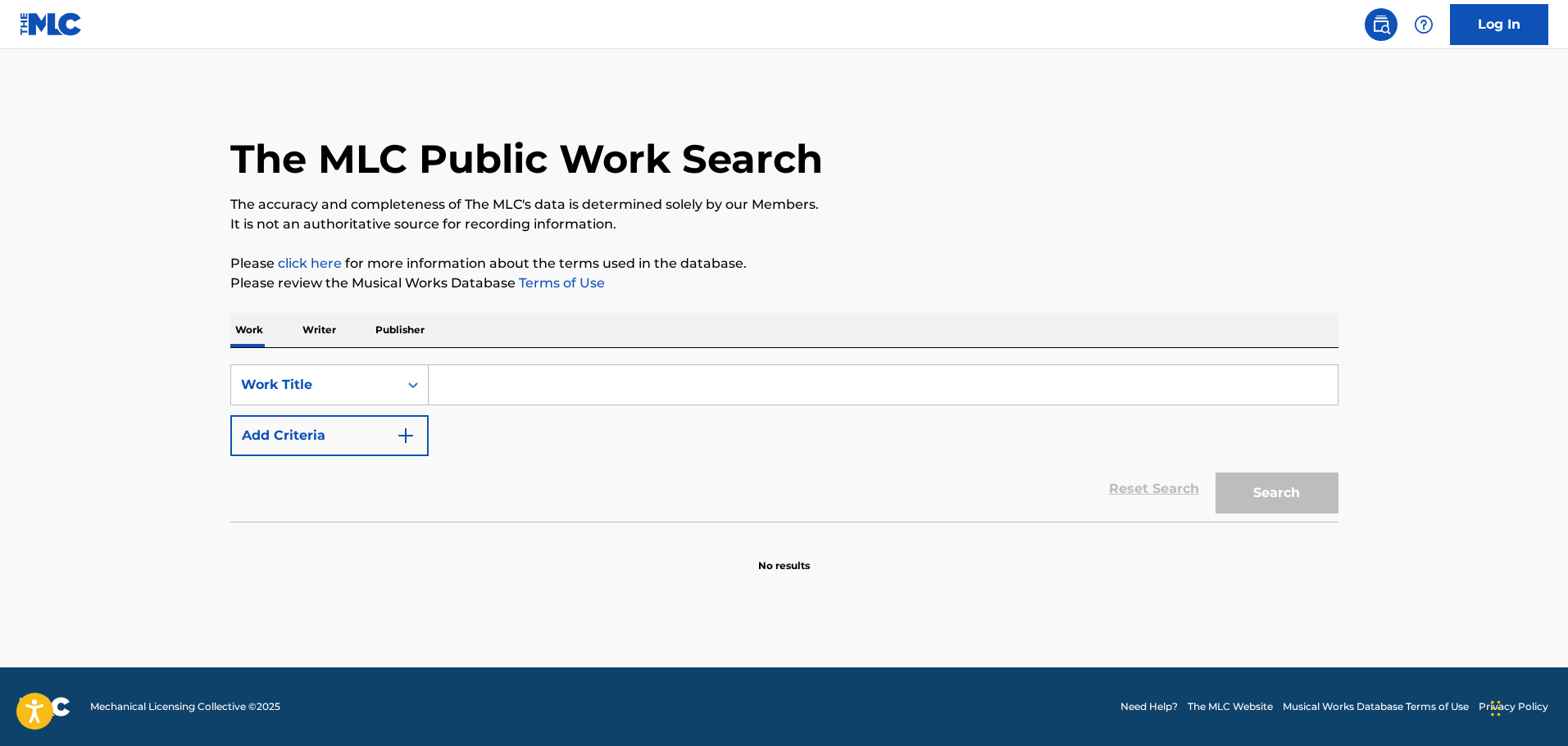
click at [527, 385] on input "Search Form" at bounding box center [883, 384] width 909 height 40
click at [379, 384] on div "Work Title" at bounding box center [315, 384] width 147 height 19
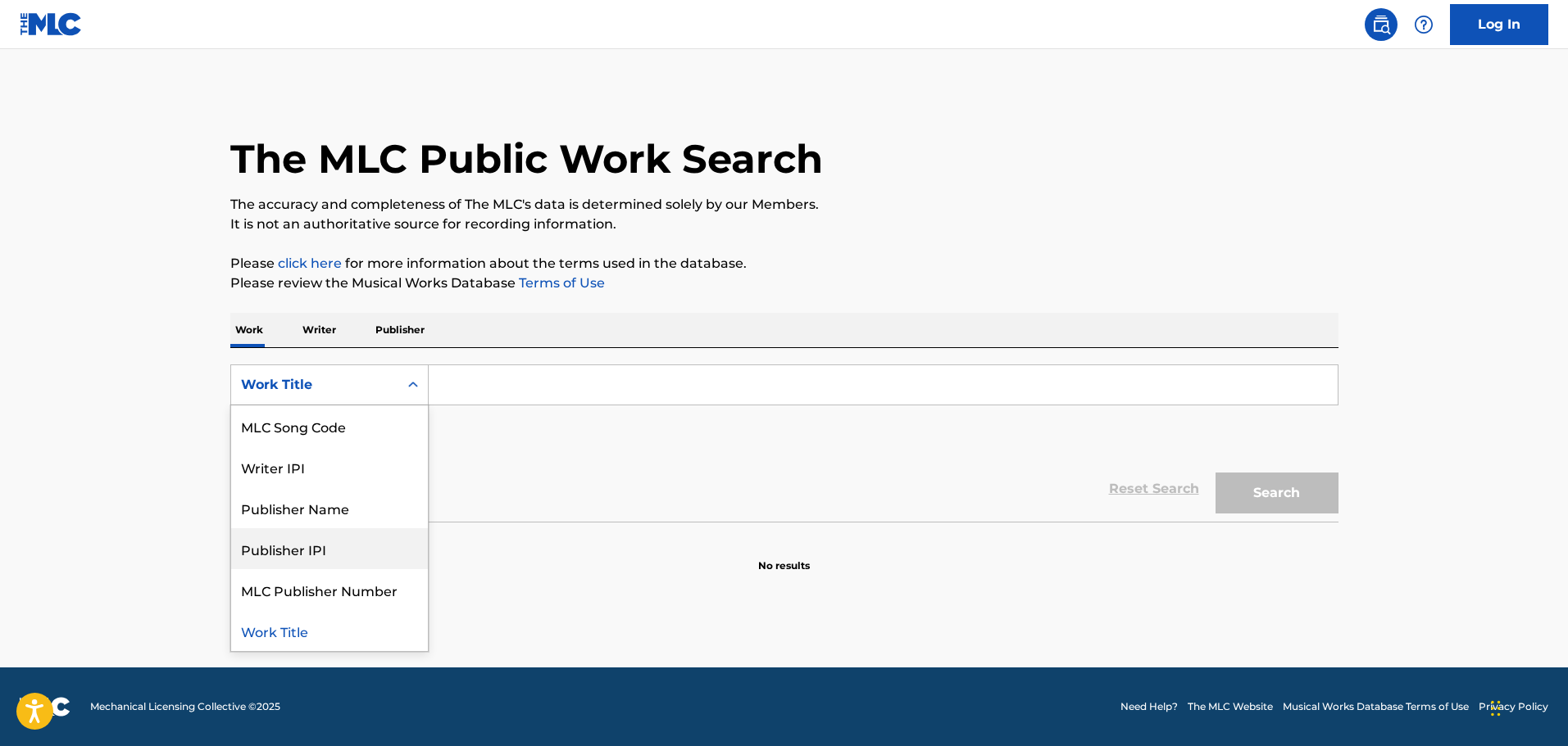
scroll to position [0, 0]
click at [324, 431] on div "Writer Name" at bounding box center [329, 426] width 197 height 41
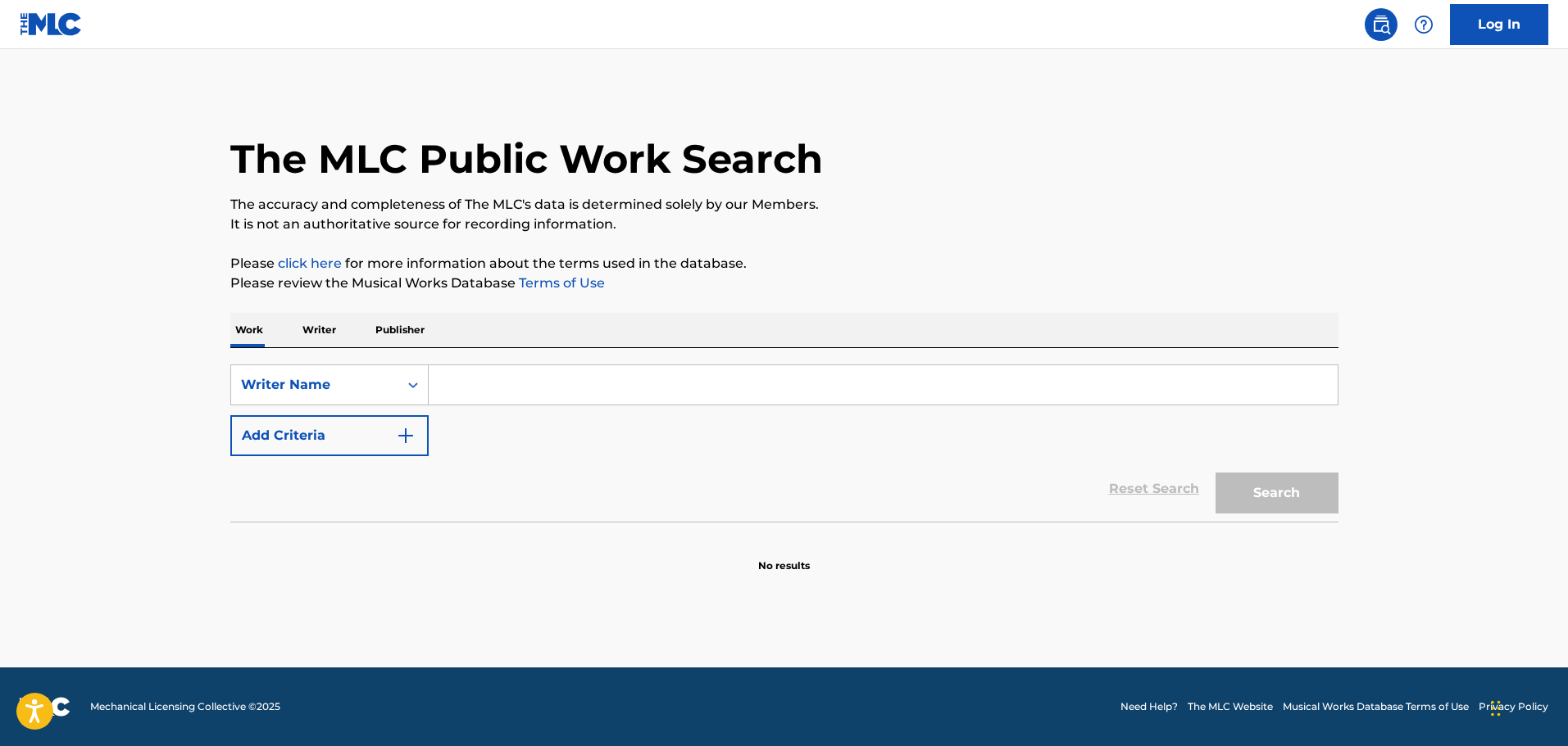
click at [481, 389] on input "Search Form" at bounding box center [883, 384] width 909 height 40
paste input "[PERSON_NAME]"
type input "[PERSON_NAME]"
click at [1297, 498] on button "Search" at bounding box center [1277, 493] width 123 height 41
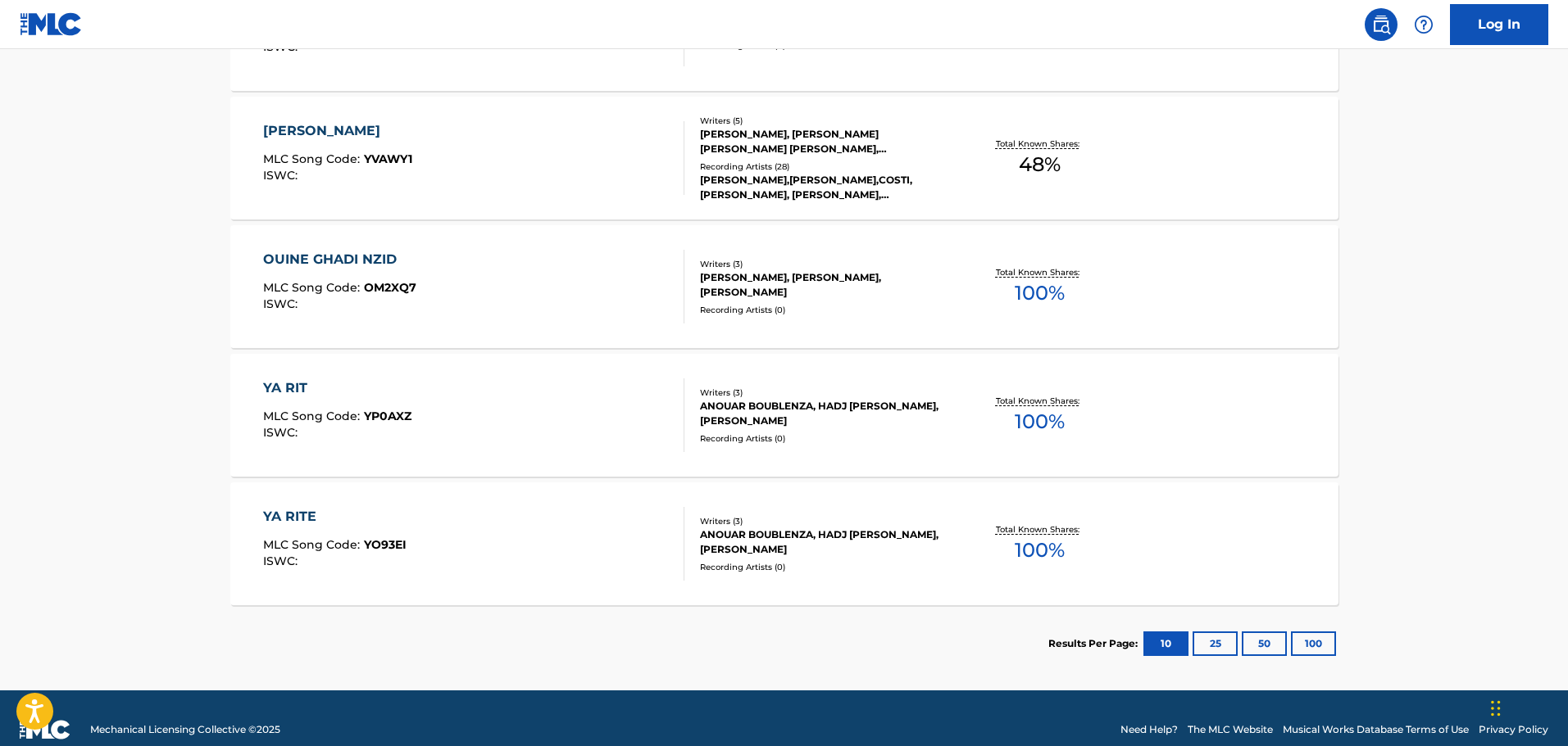
scroll to position [1252, 0]
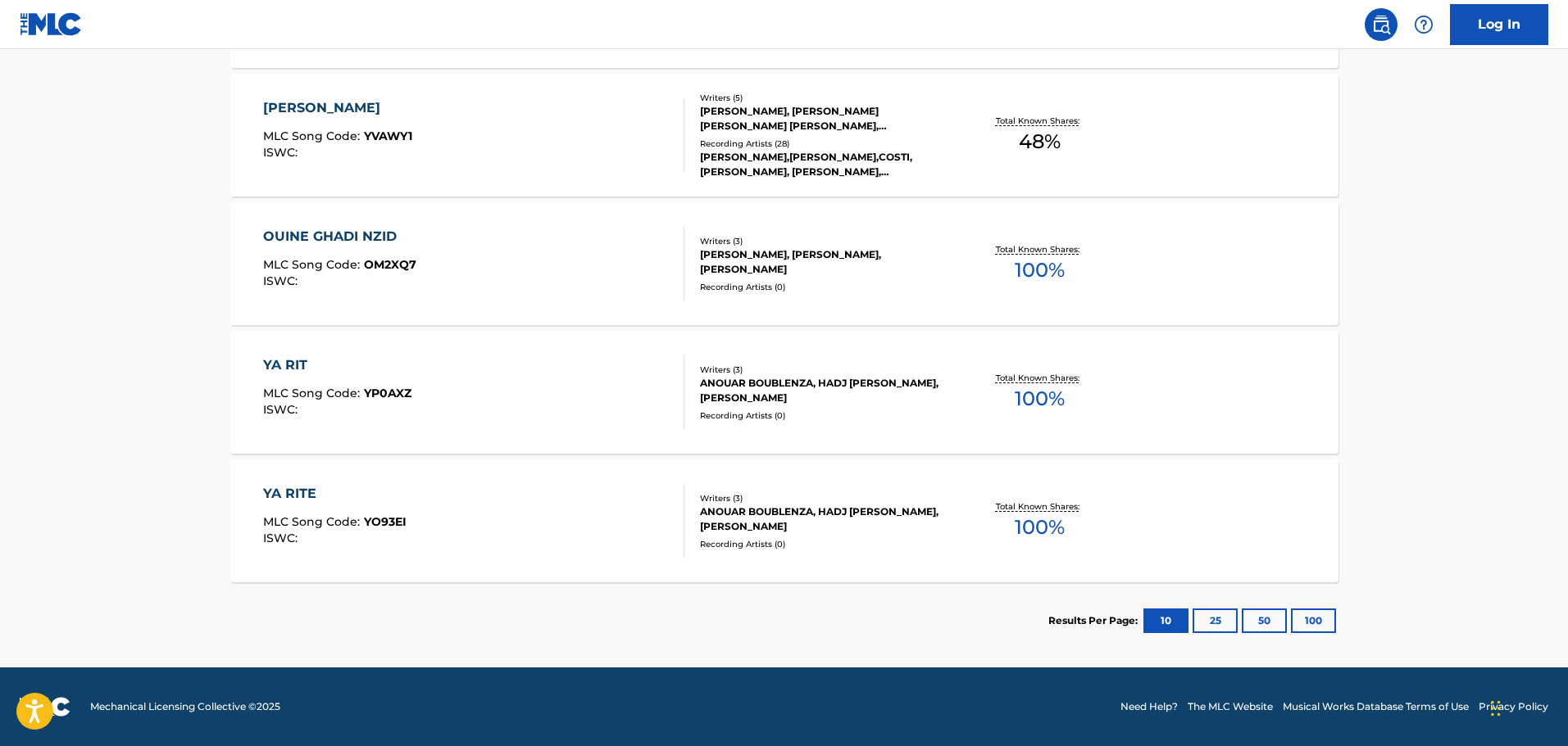
click at [1307, 625] on button "100" at bounding box center [1313, 621] width 45 height 25
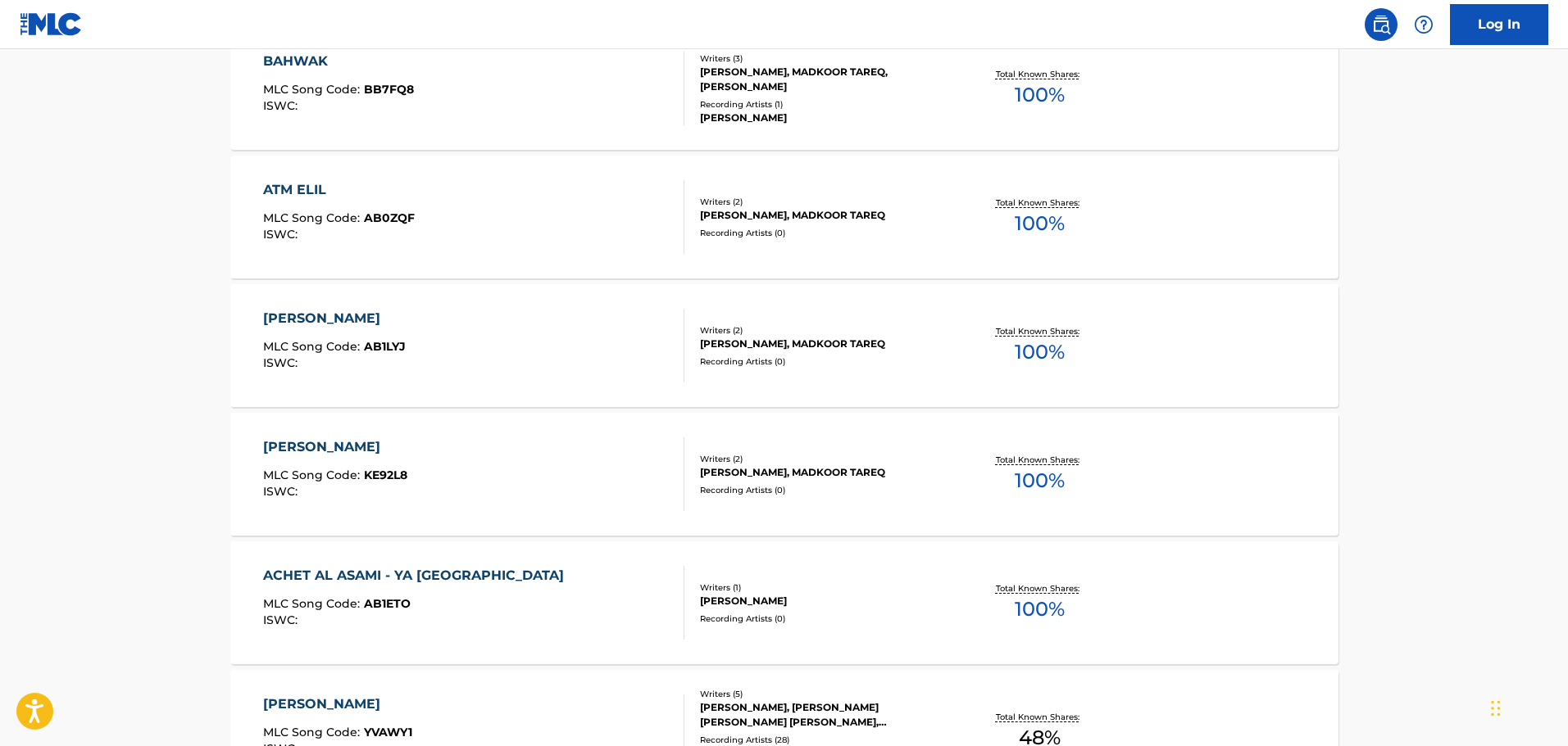
scroll to position [573, 0]
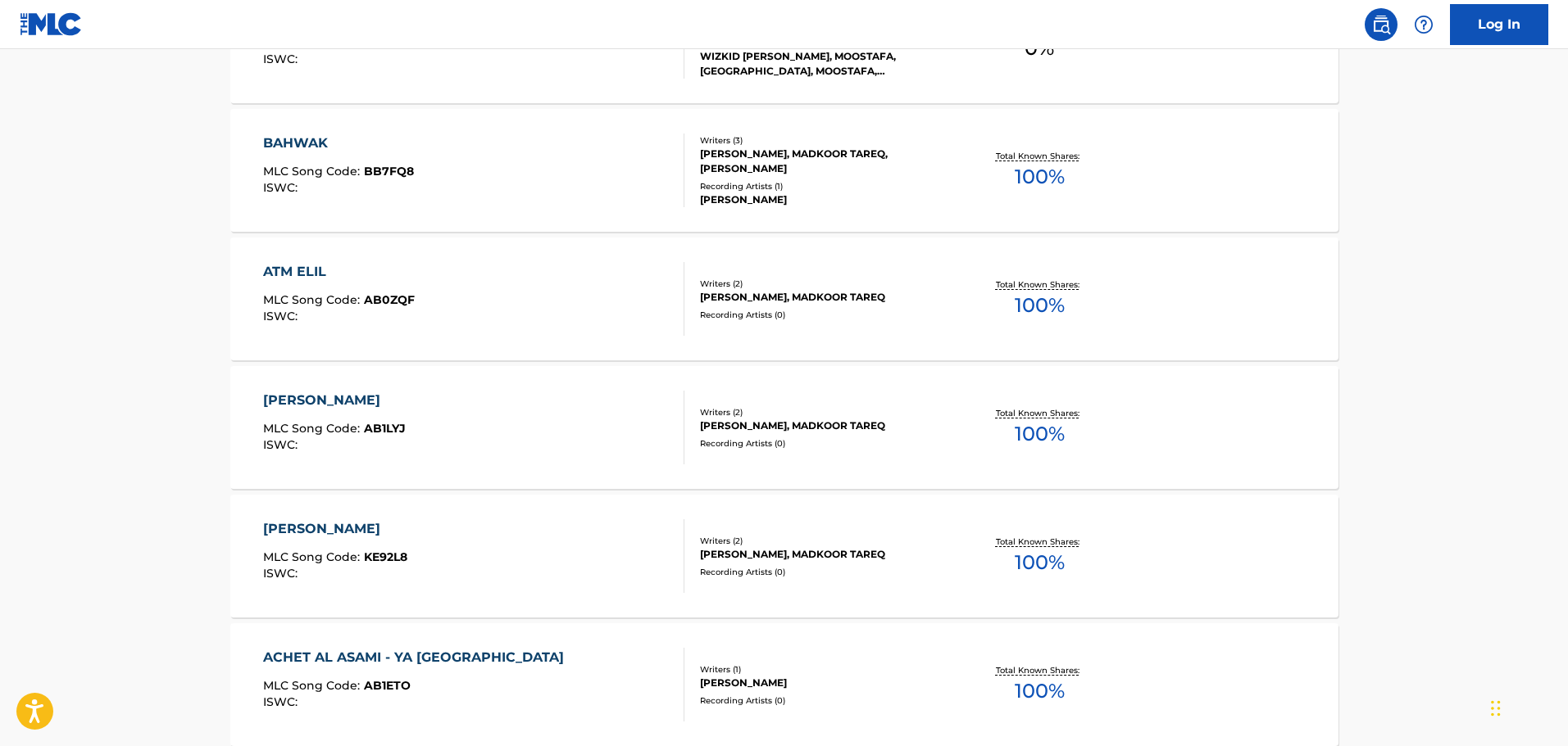
click at [329, 293] on span "MLC Song Code :" at bounding box center [314, 300] width 101 height 15
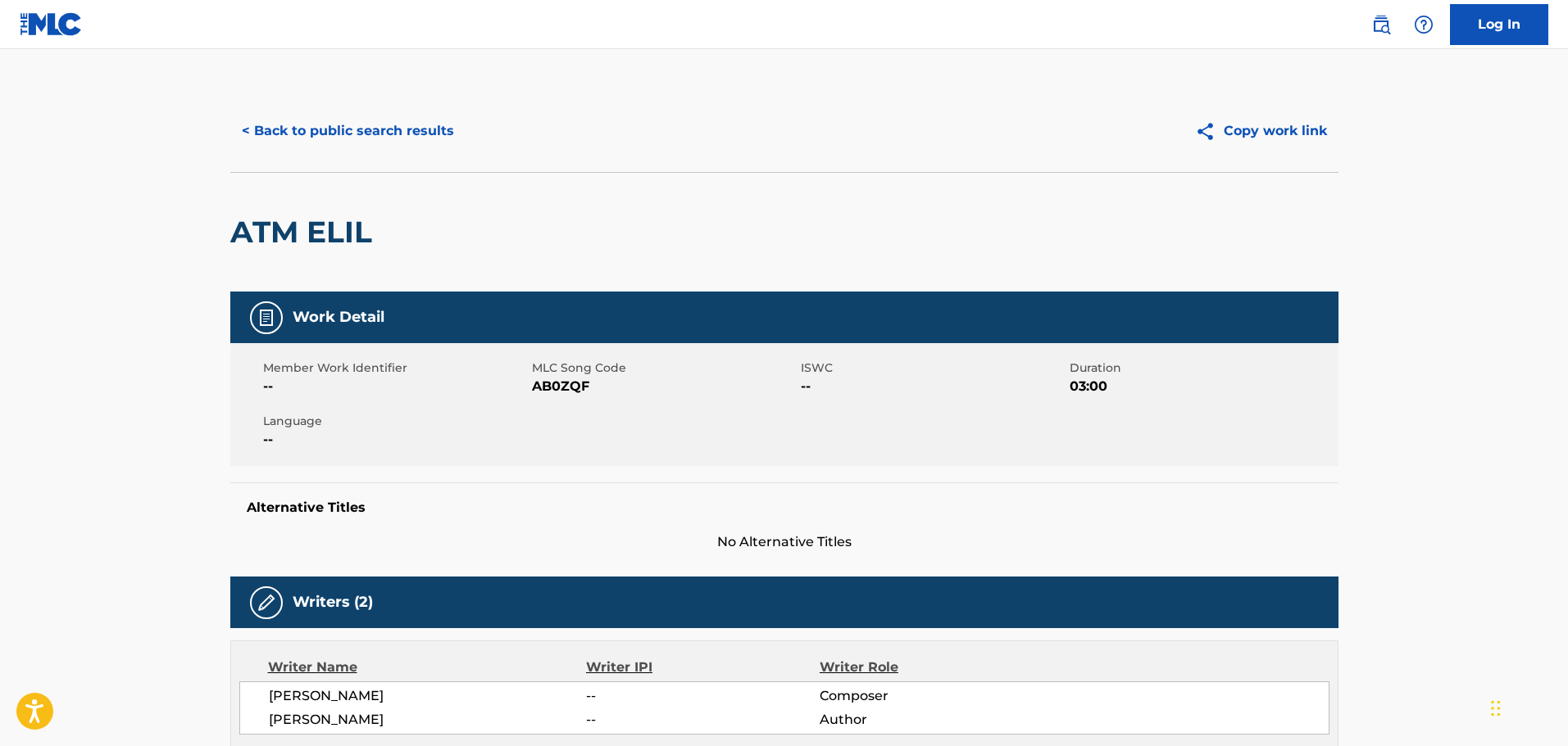
click at [288, 118] on button "< Back to public search results" at bounding box center [348, 131] width 236 height 41
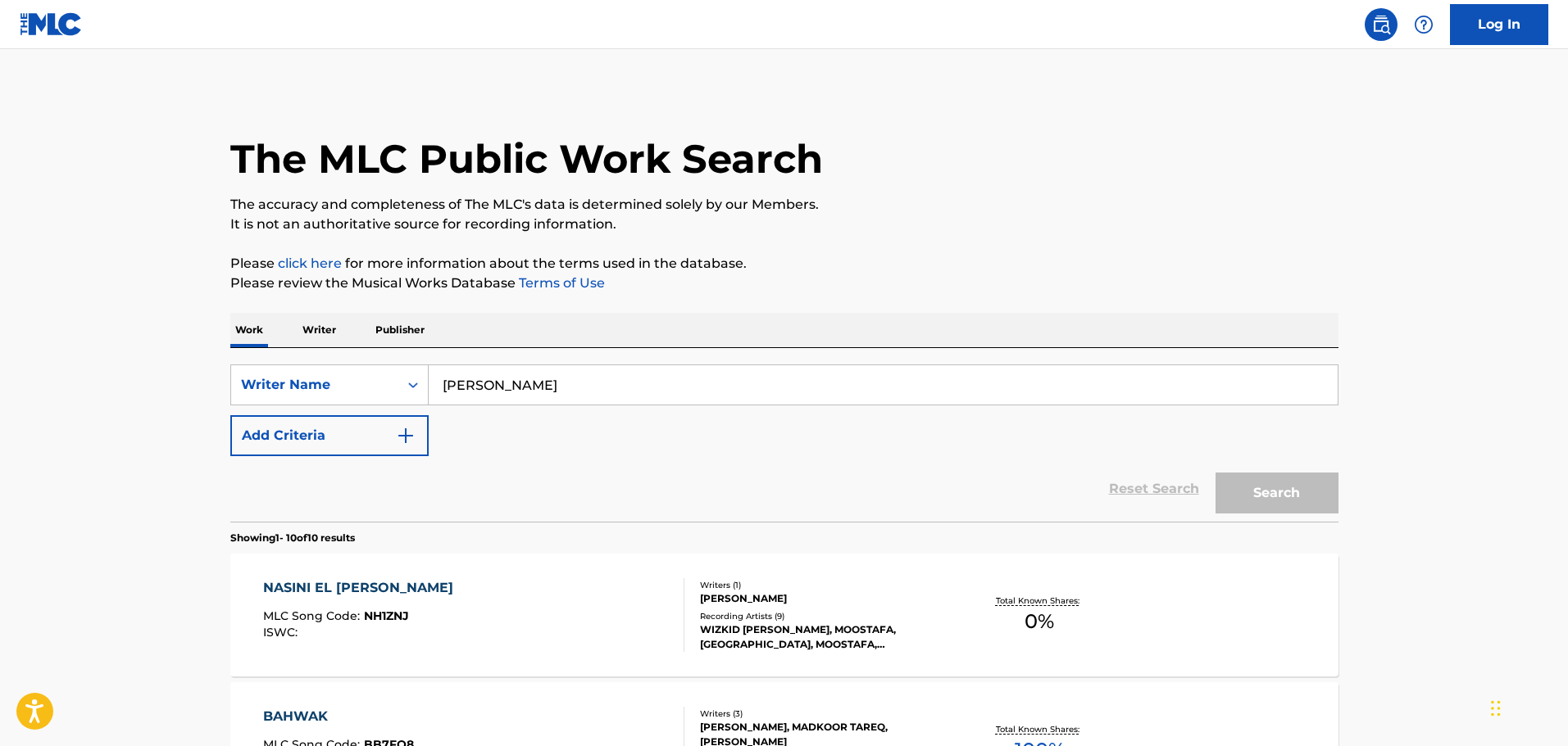
scroll to position [616, 0]
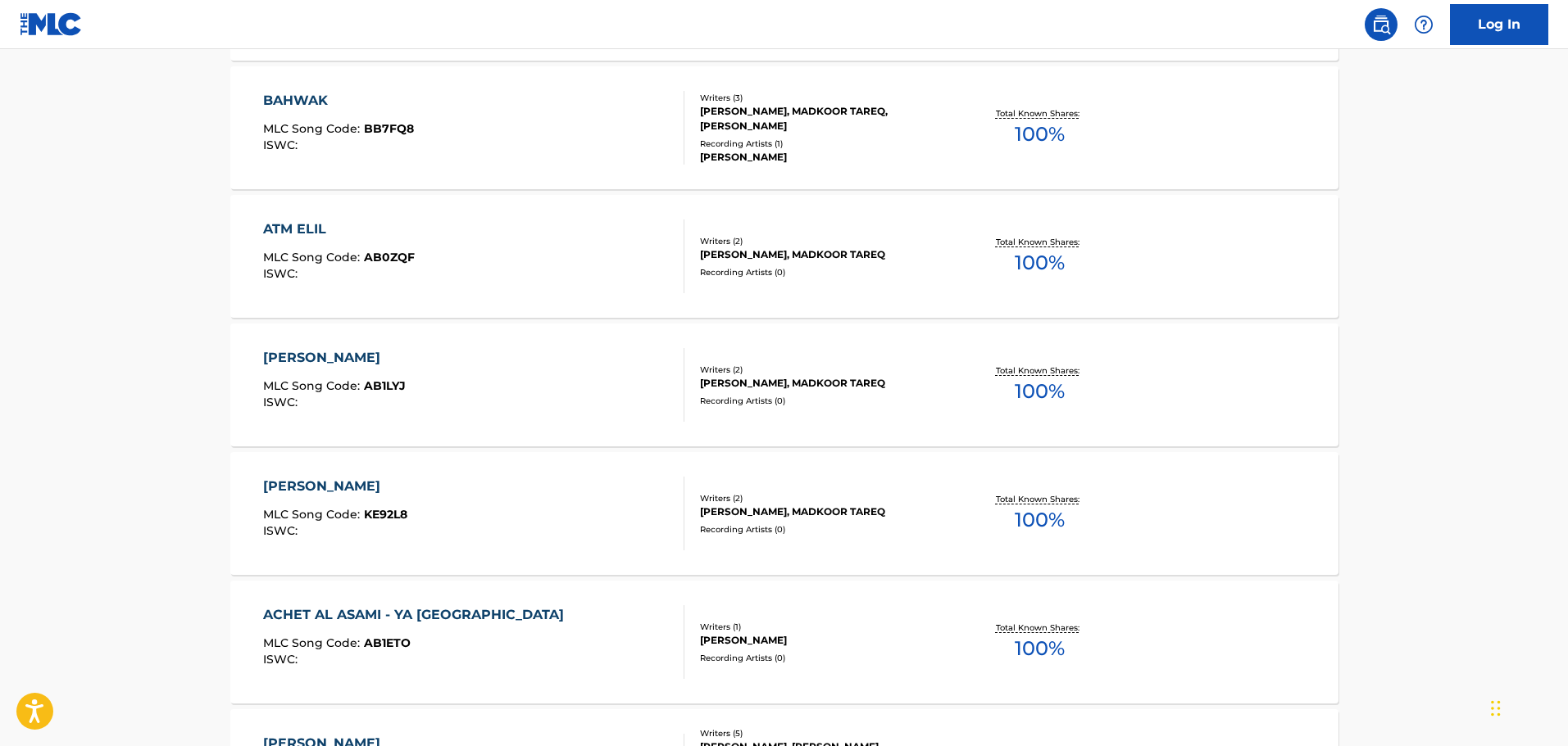
click at [309, 227] on div "ATM ELIL" at bounding box center [339, 229] width 152 height 19
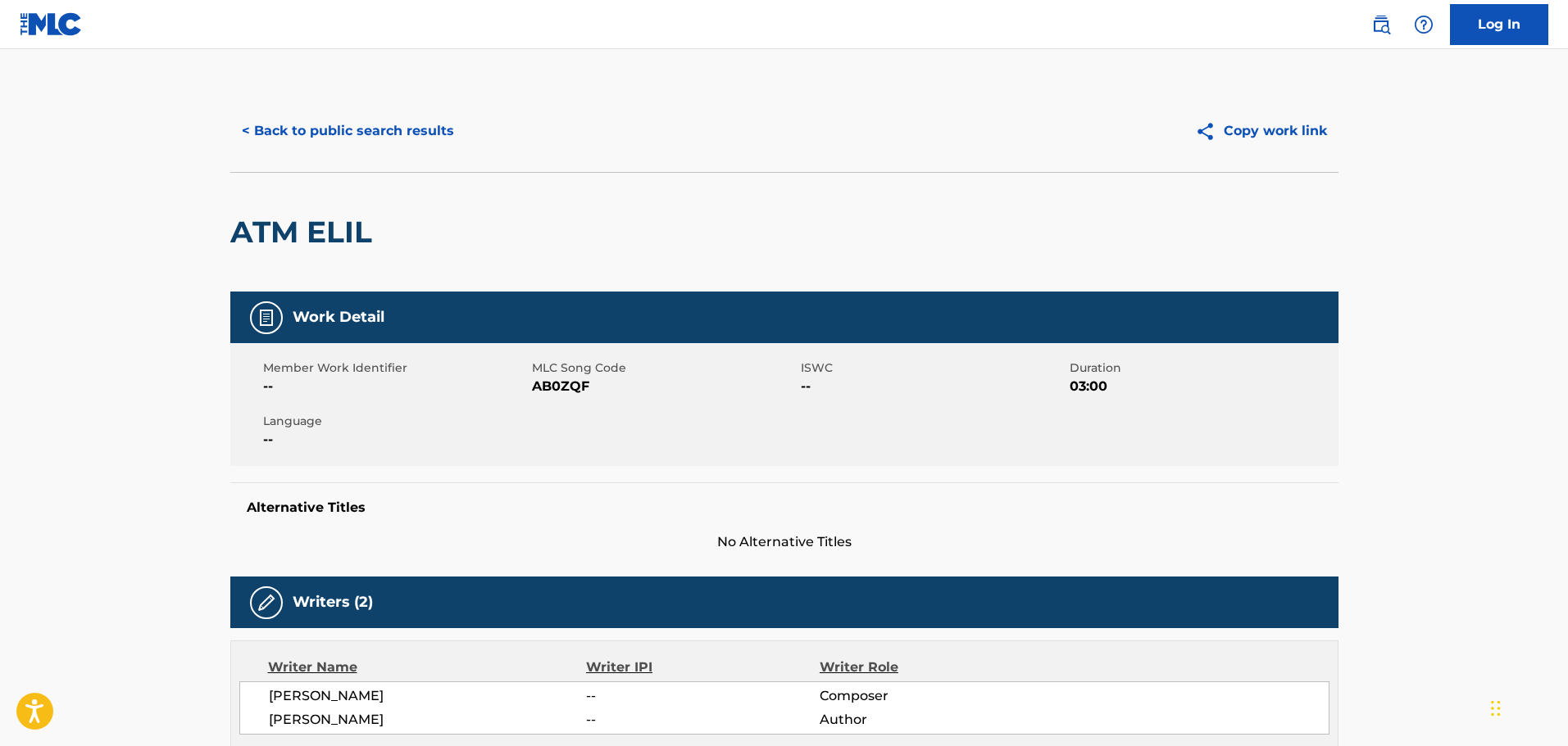
click at [282, 138] on button "< Back to public search results" at bounding box center [348, 131] width 236 height 41
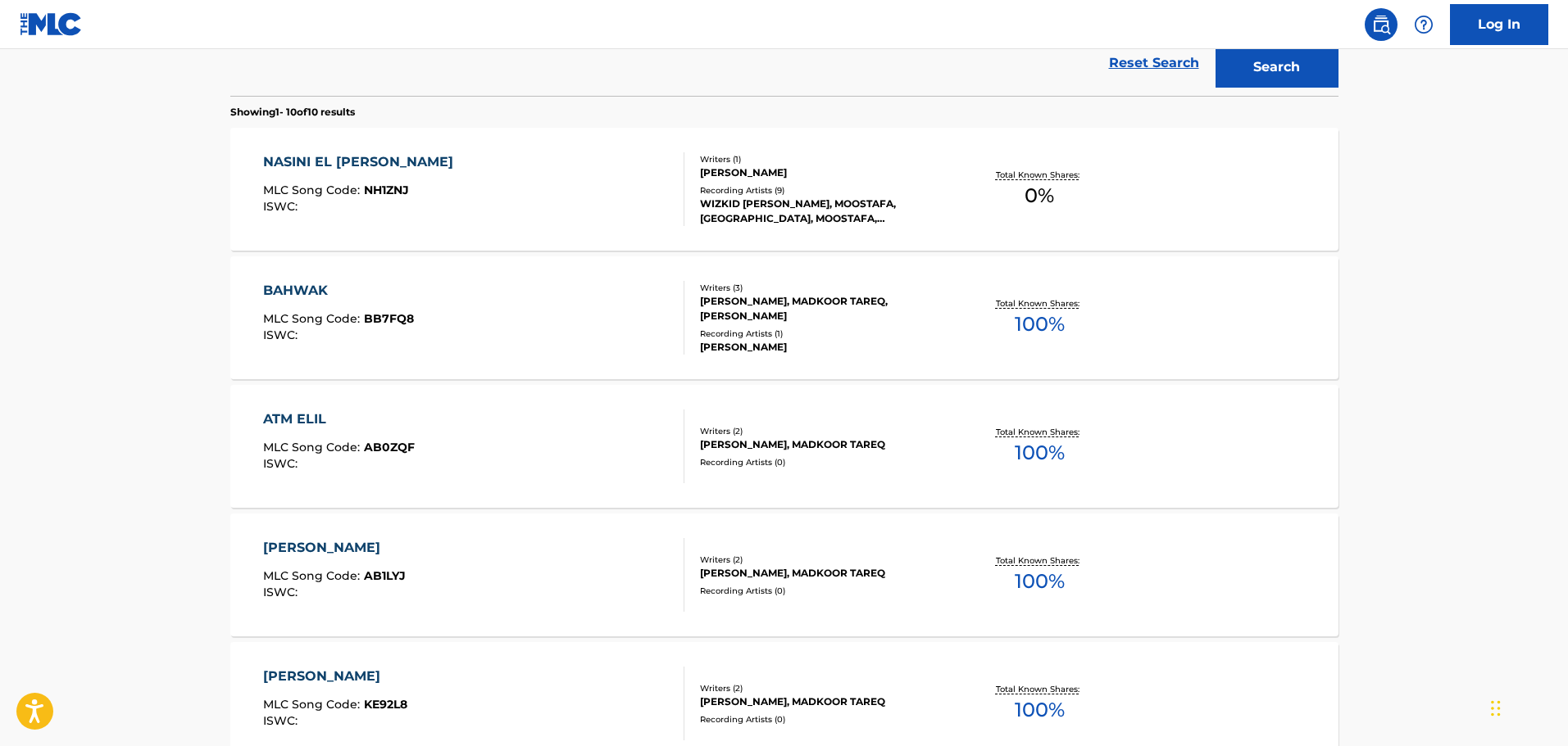
scroll to position [413, 0]
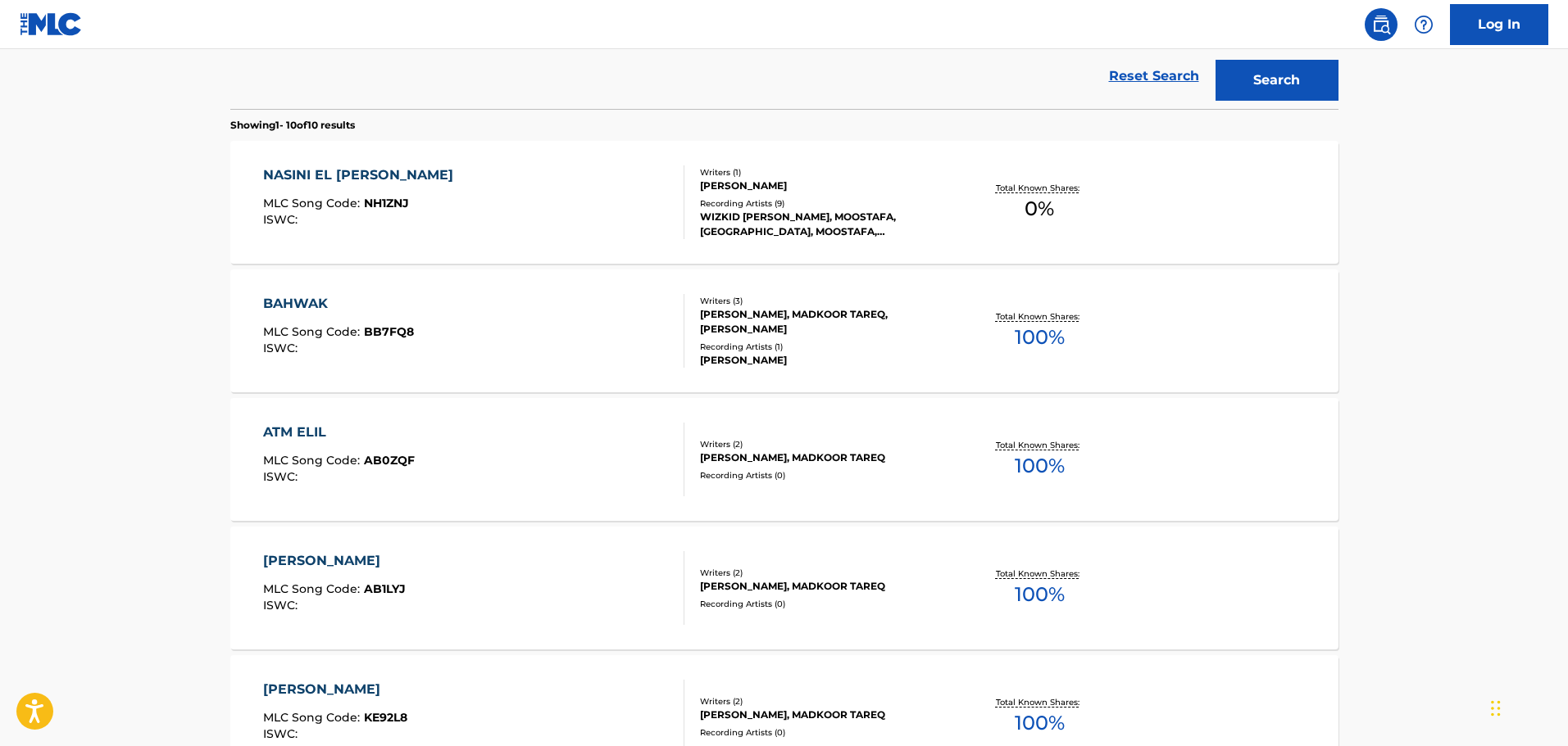
click at [289, 304] on div "BAHWAK" at bounding box center [339, 304] width 151 height 19
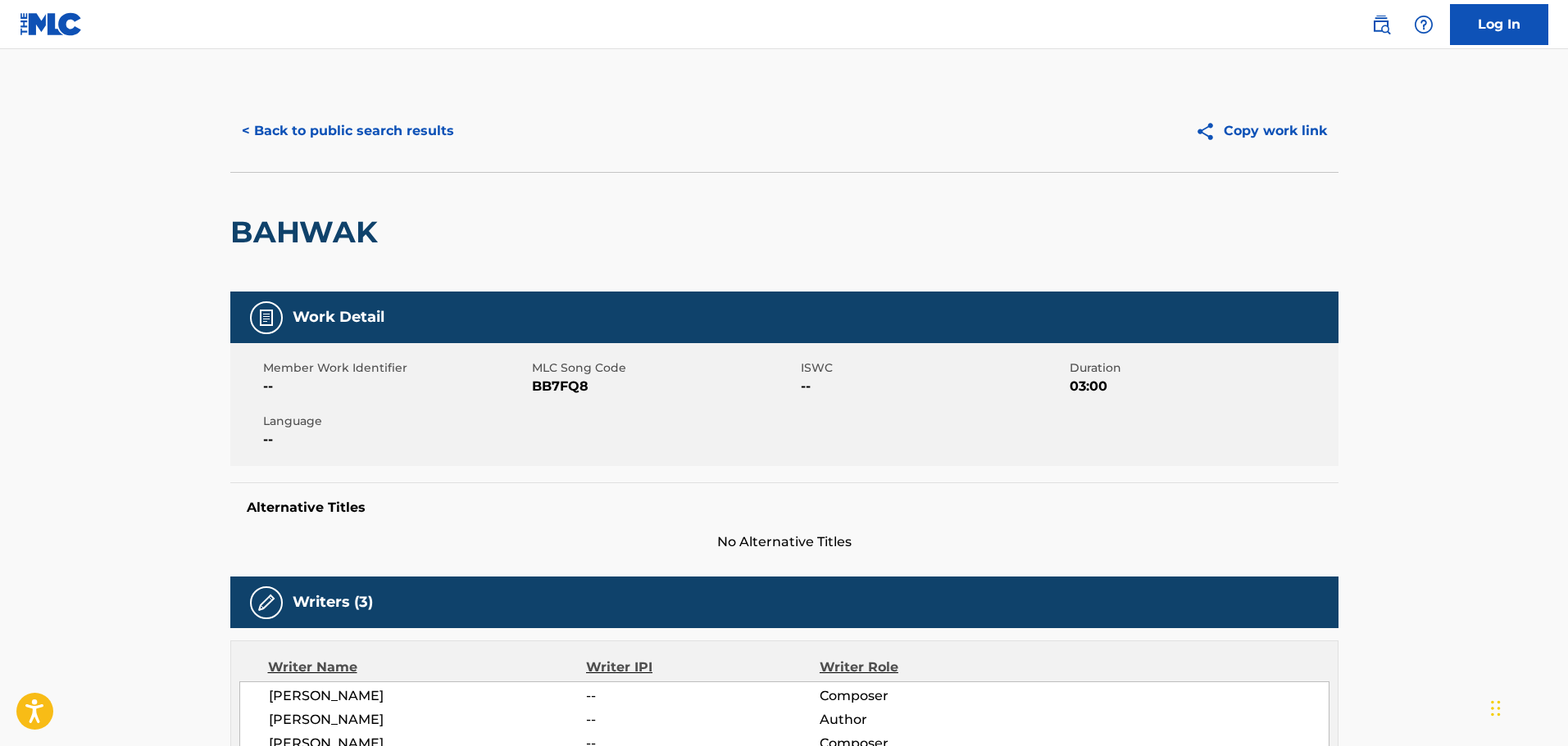
click at [287, 143] on button "< Back to public search results" at bounding box center [348, 131] width 236 height 41
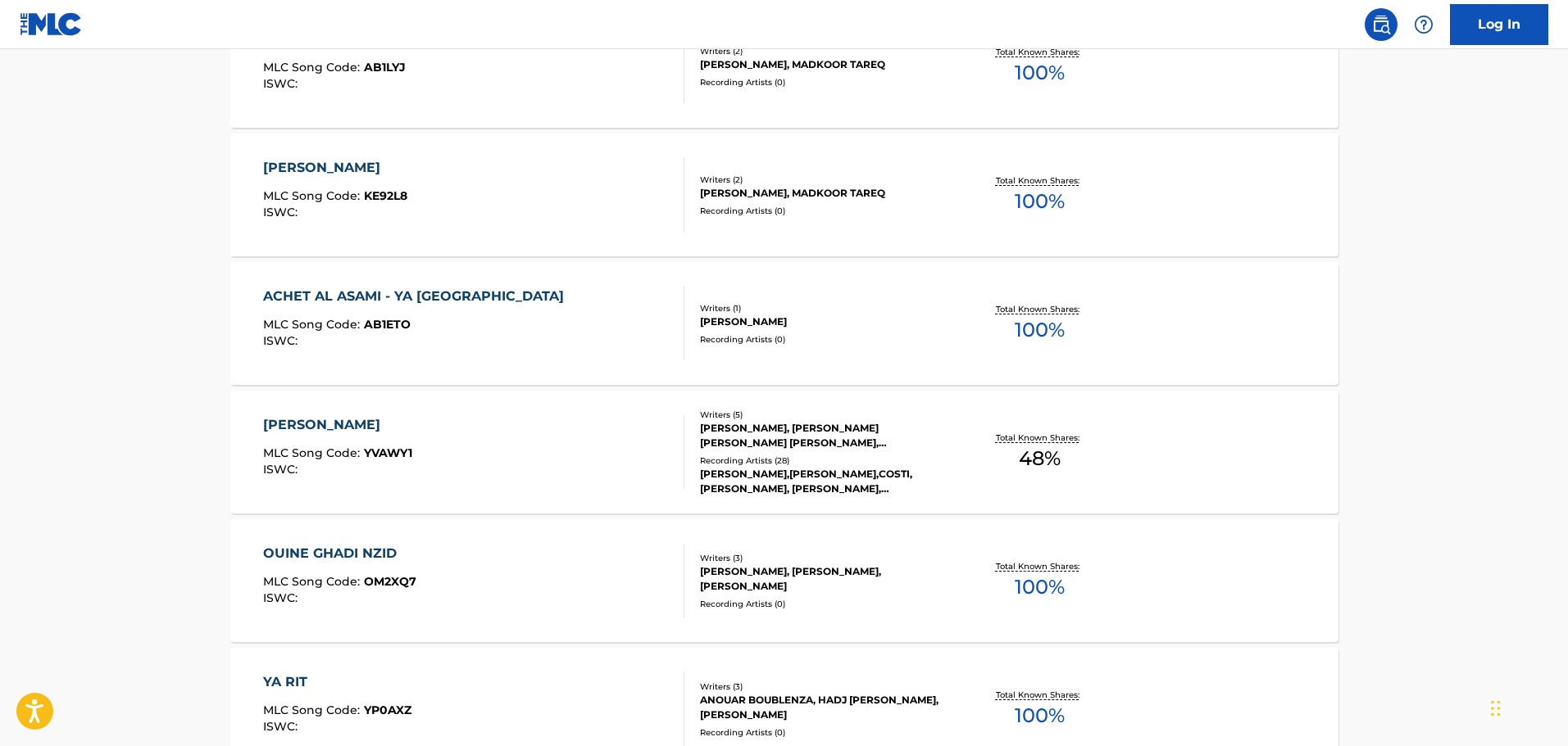
scroll to position [947, 0]
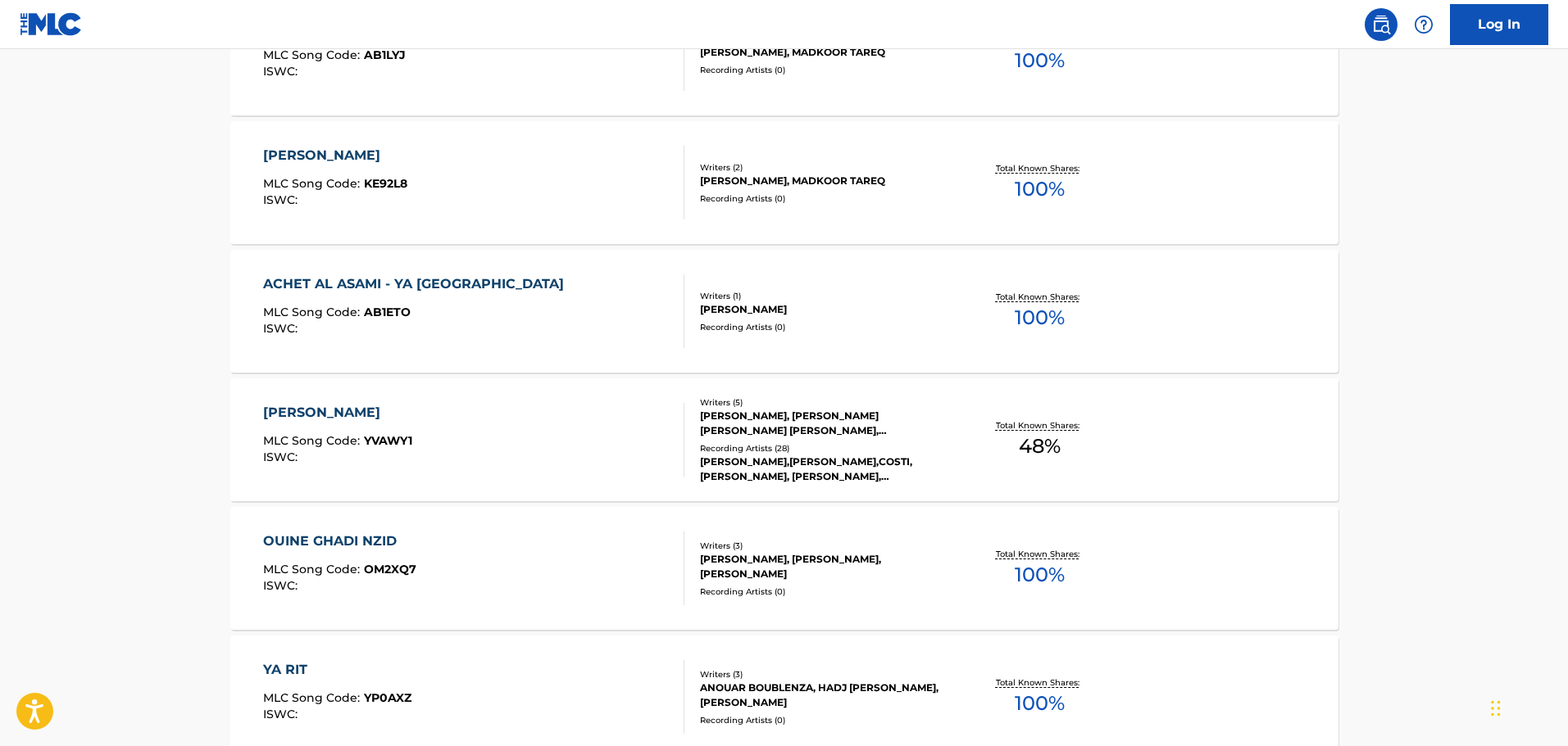
click at [315, 543] on div "OUINE GHADI NZID" at bounding box center [340, 541] width 154 height 19
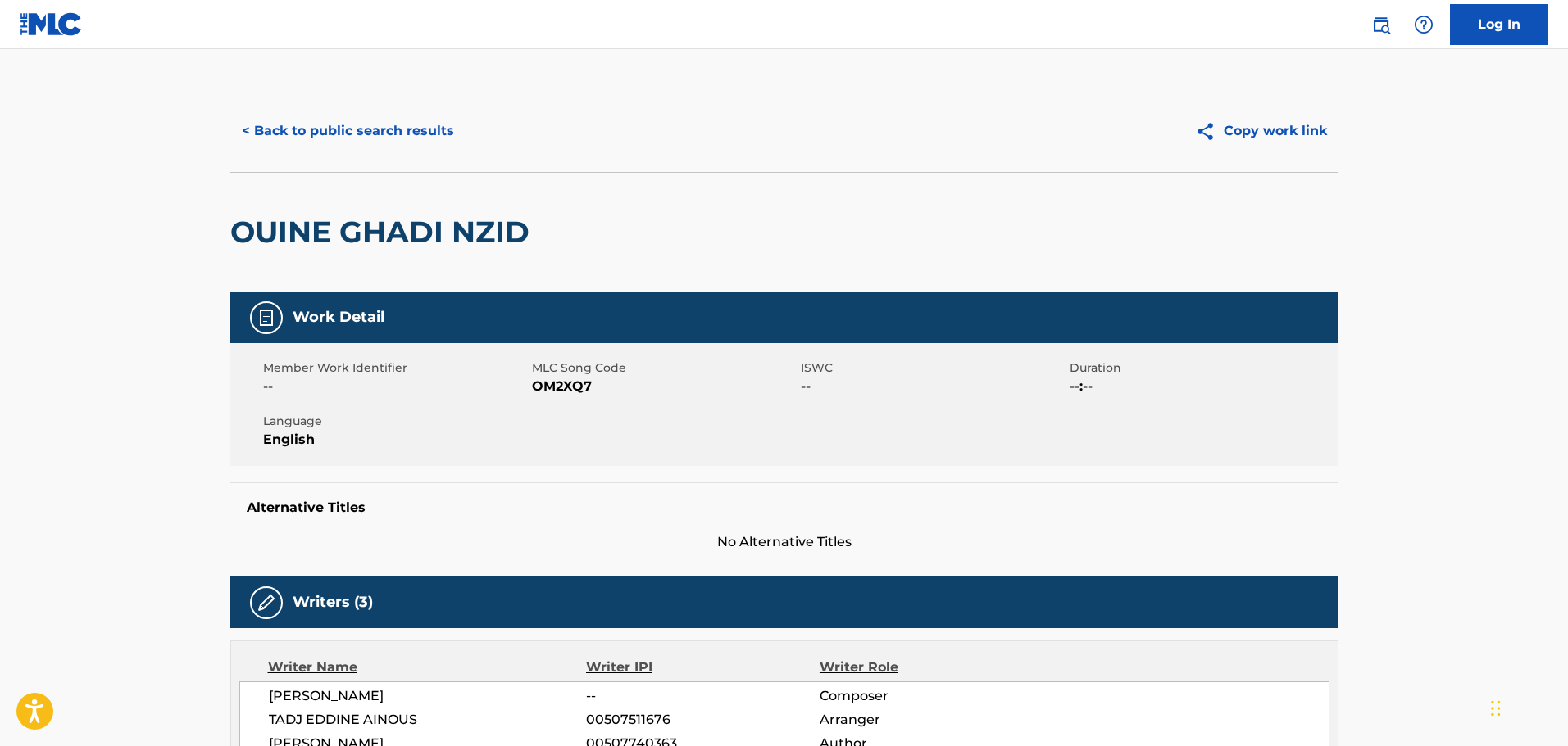
click at [311, 151] on button "< Back to public search results" at bounding box center [348, 131] width 236 height 41
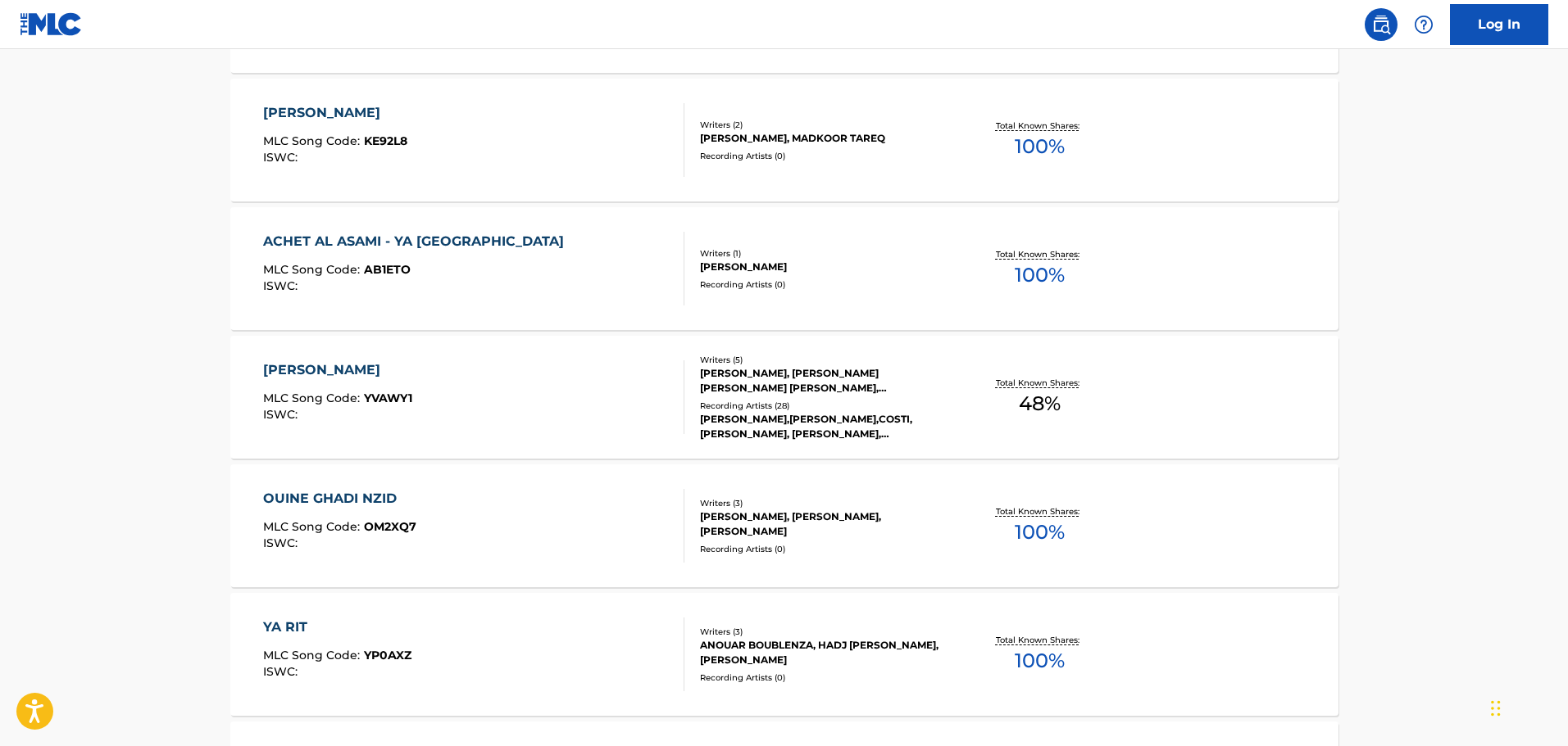
scroll to position [1252, 0]
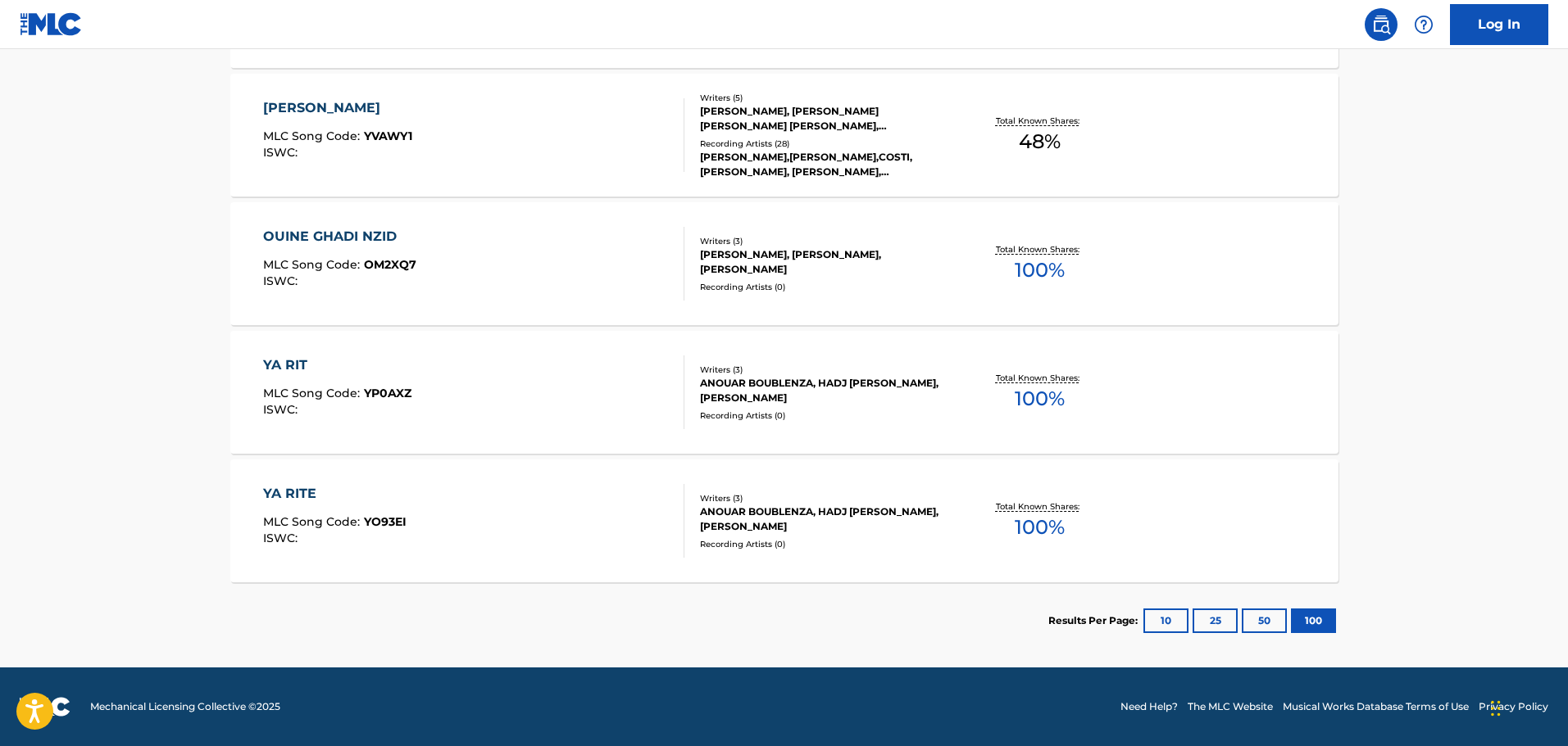
click at [302, 501] on div "YA RITE" at bounding box center [335, 493] width 144 height 19
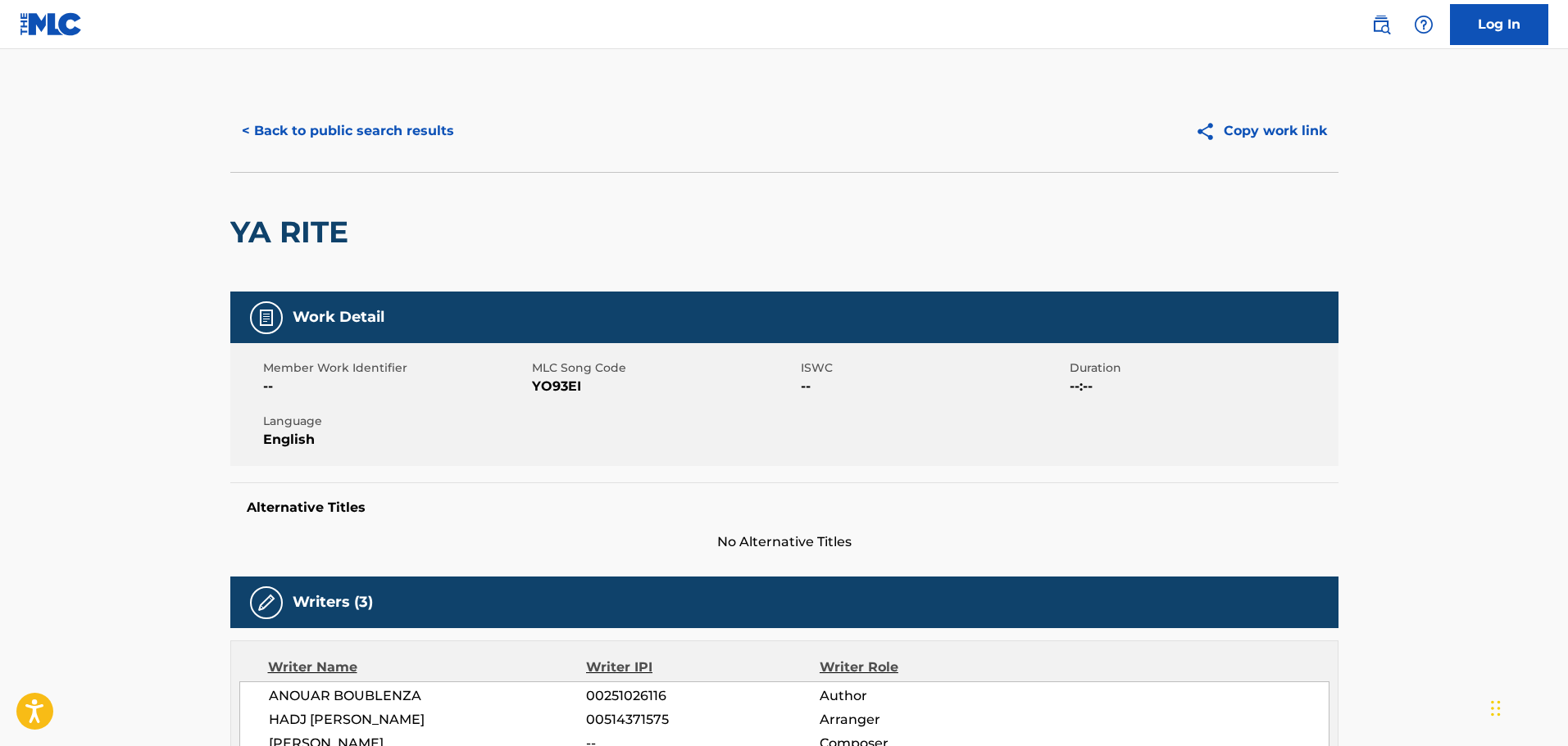
click at [328, 140] on button "< Back to public search results" at bounding box center [348, 131] width 236 height 41
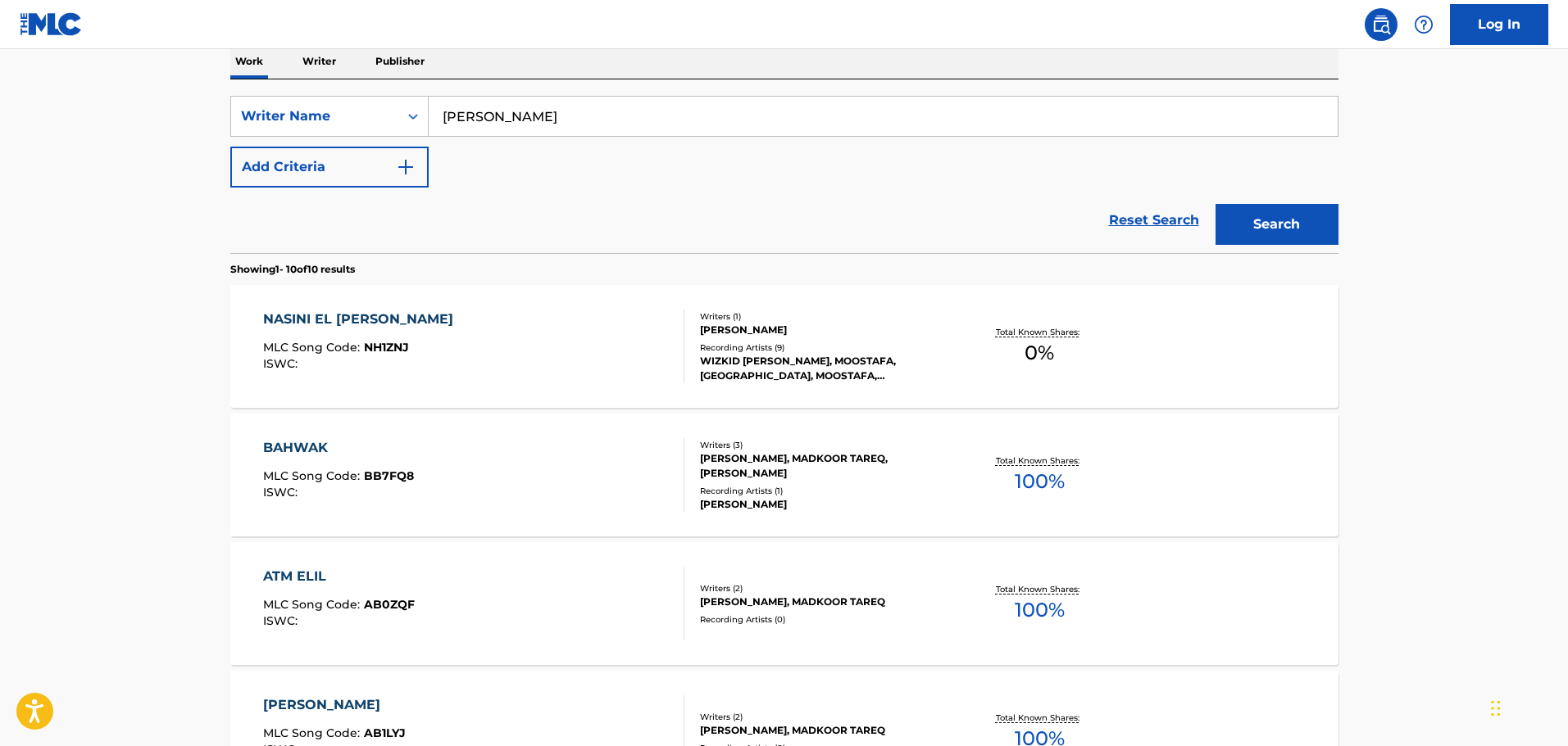
click at [305, 322] on div "NASINI EL [PERSON_NAME]" at bounding box center [363, 319] width 199 height 19
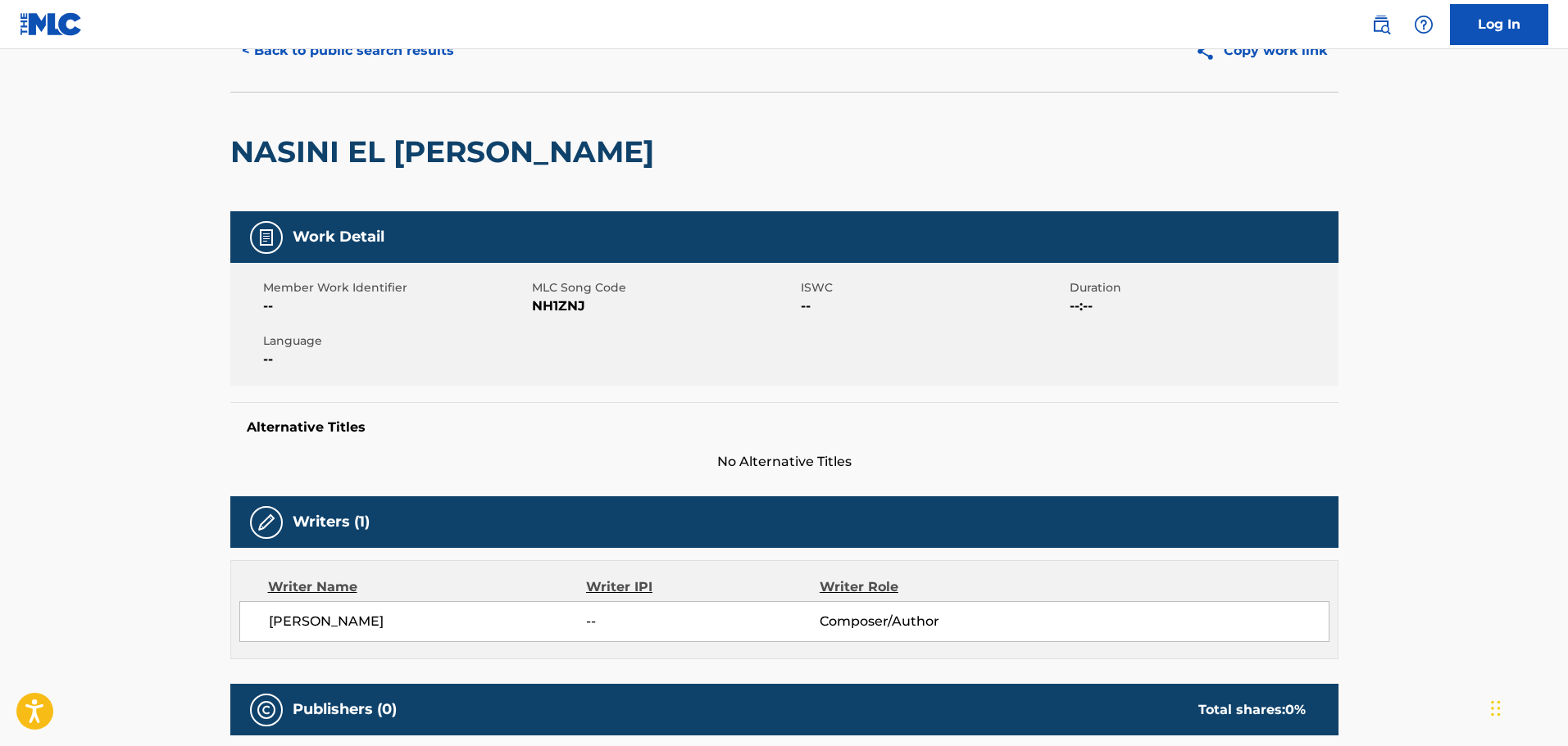
click at [342, 54] on button "< Back to public search results" at bounding box center [348, 51] width 236 height 41
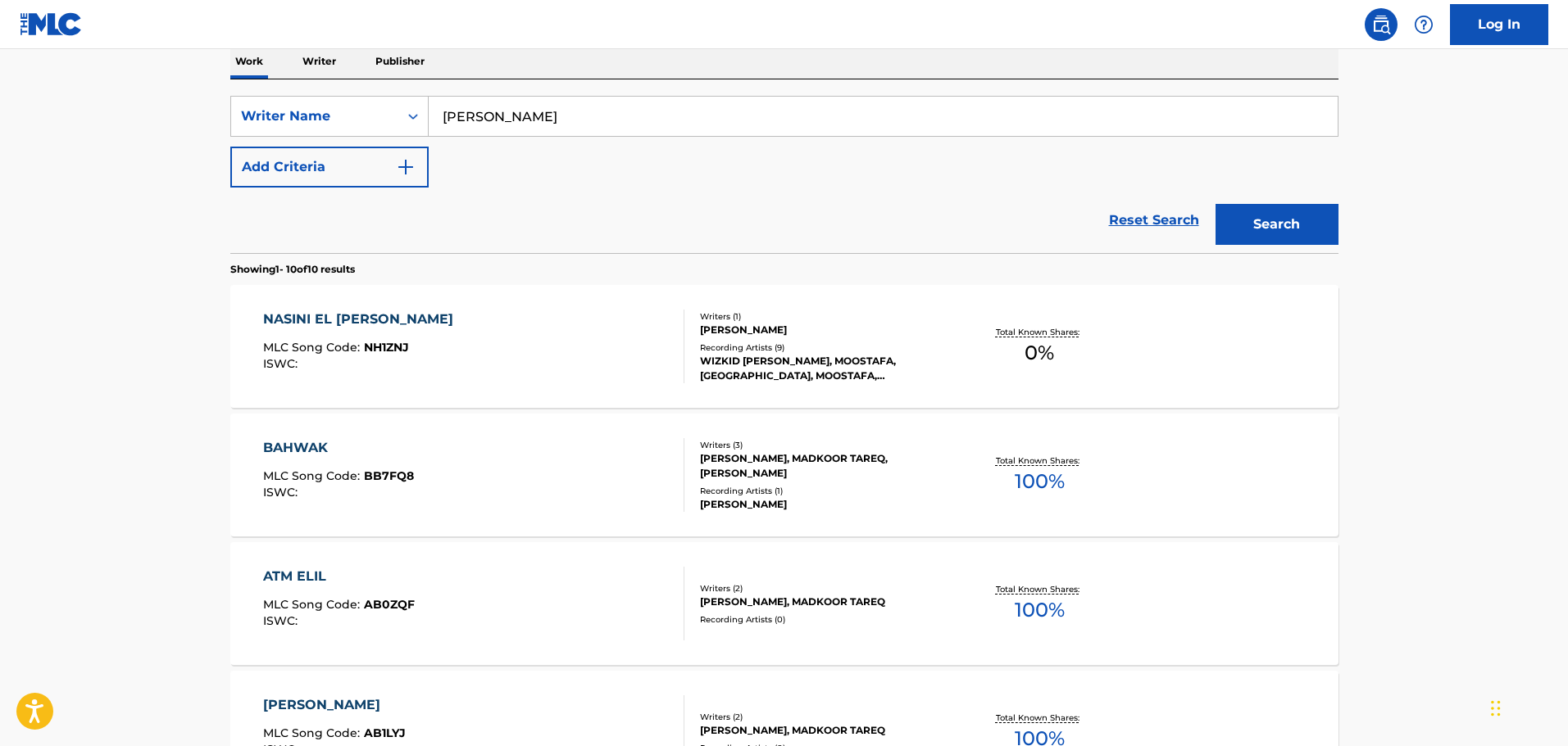
click at [161, 174] on main "The MLC Public Work Search The accuracy and completeness of The MLC's data is d…" at bounding box center [784, 715] width 1568 height 1870
